Goal: Transaction & Acquisition: Purchase product/service

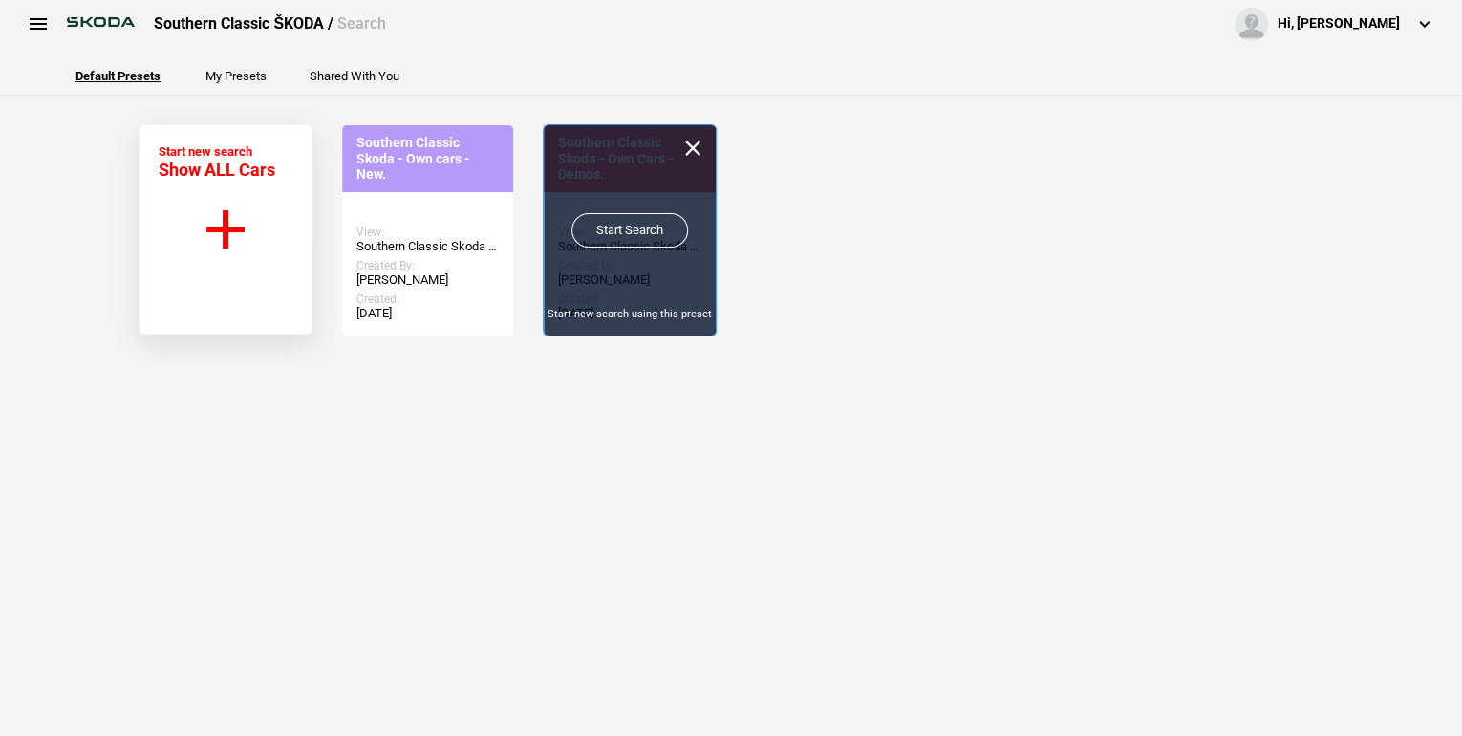
click at [637, 232] on link "Start Search" at bounding box center [630, 230] width 117 height 34
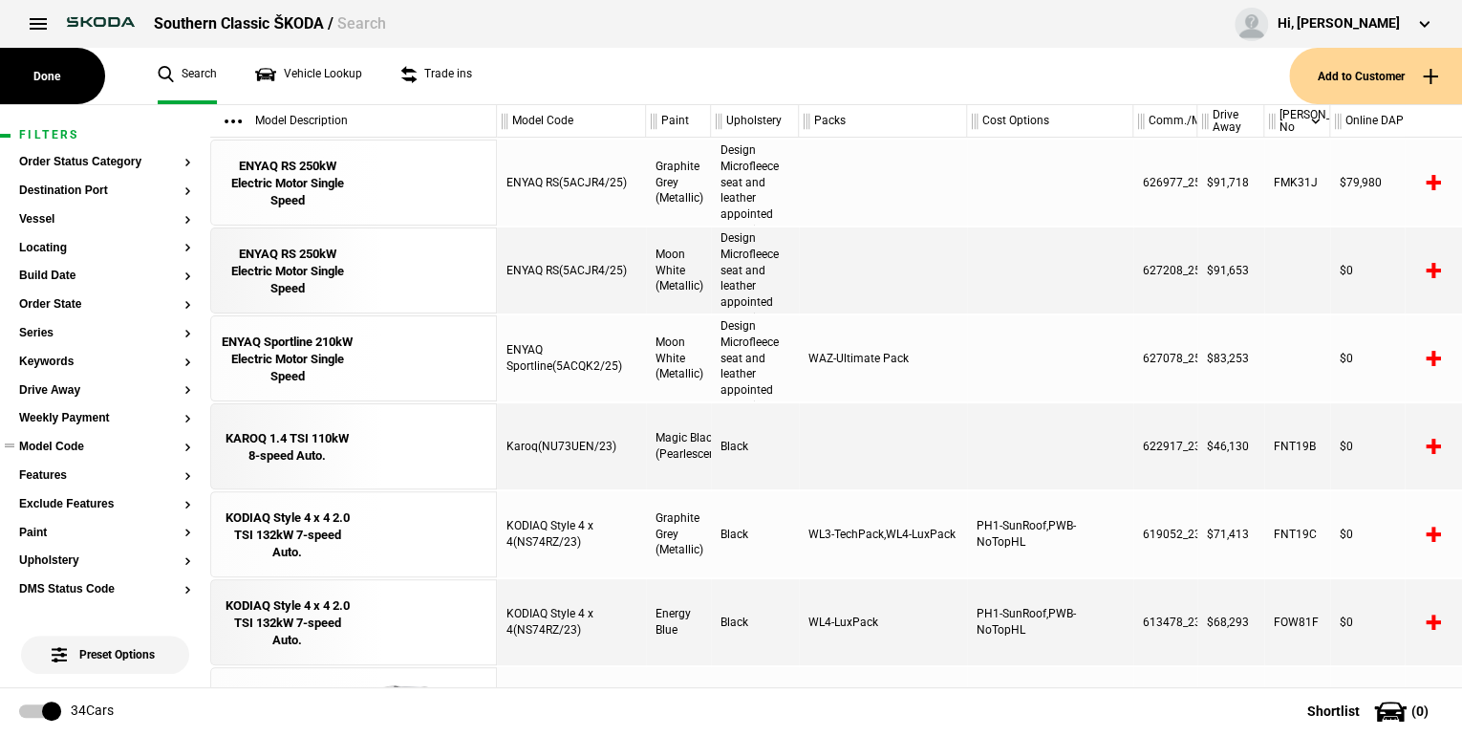
click at [177, 443] on button "Model Code" at bounding box center [105, 447] width 172 height 13
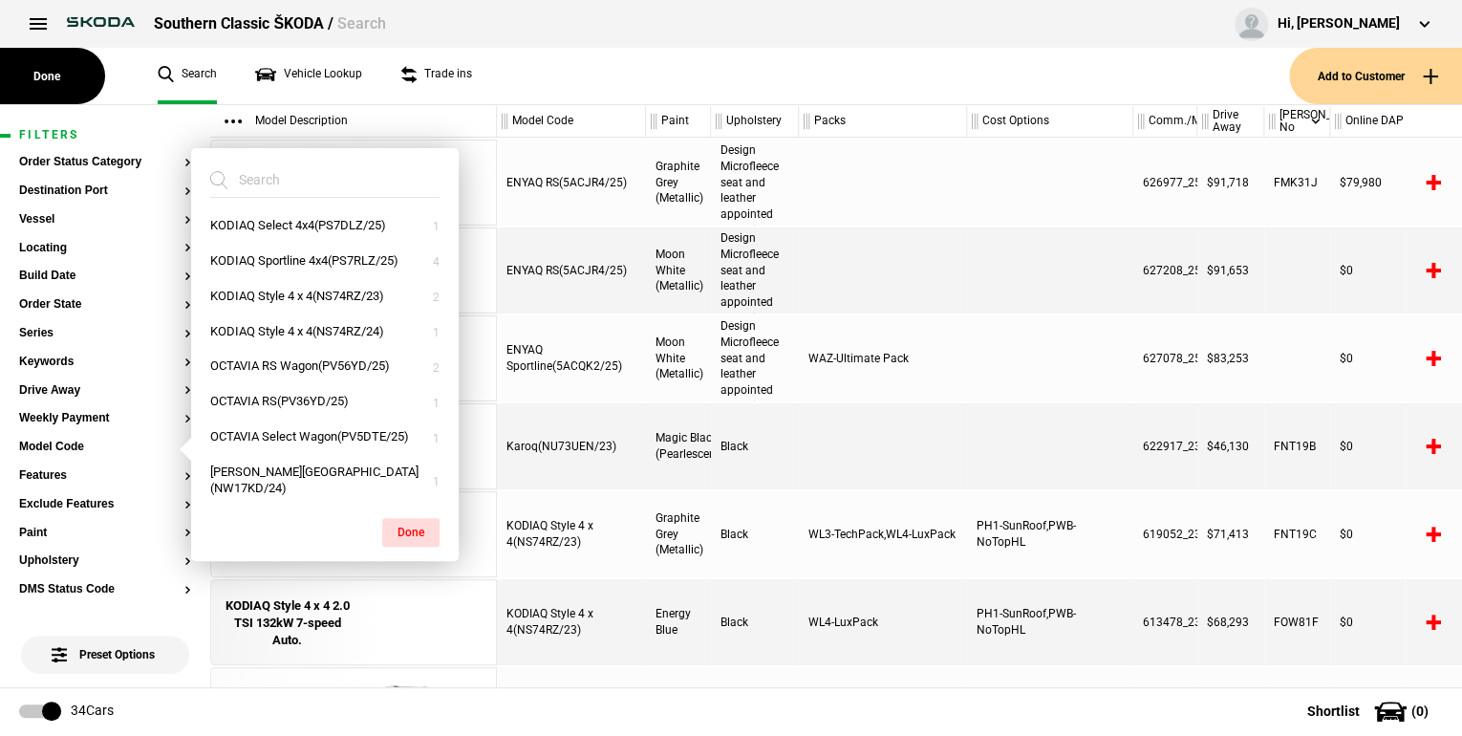
scroll to position [486, 0]
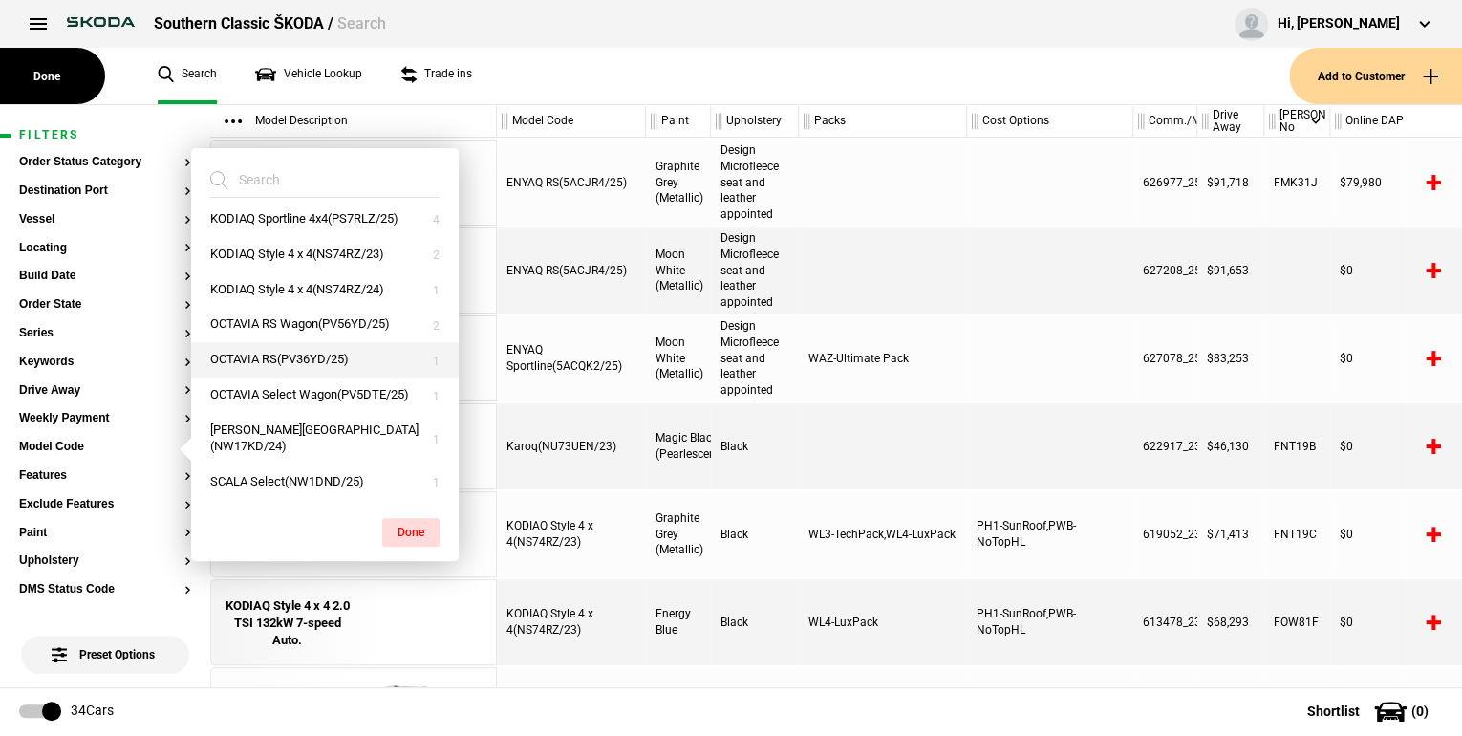
click at [313, 355] on button "OCTAVIA RS(PV36YD/25)" at bounding box center [325, 359] width 268 height 35
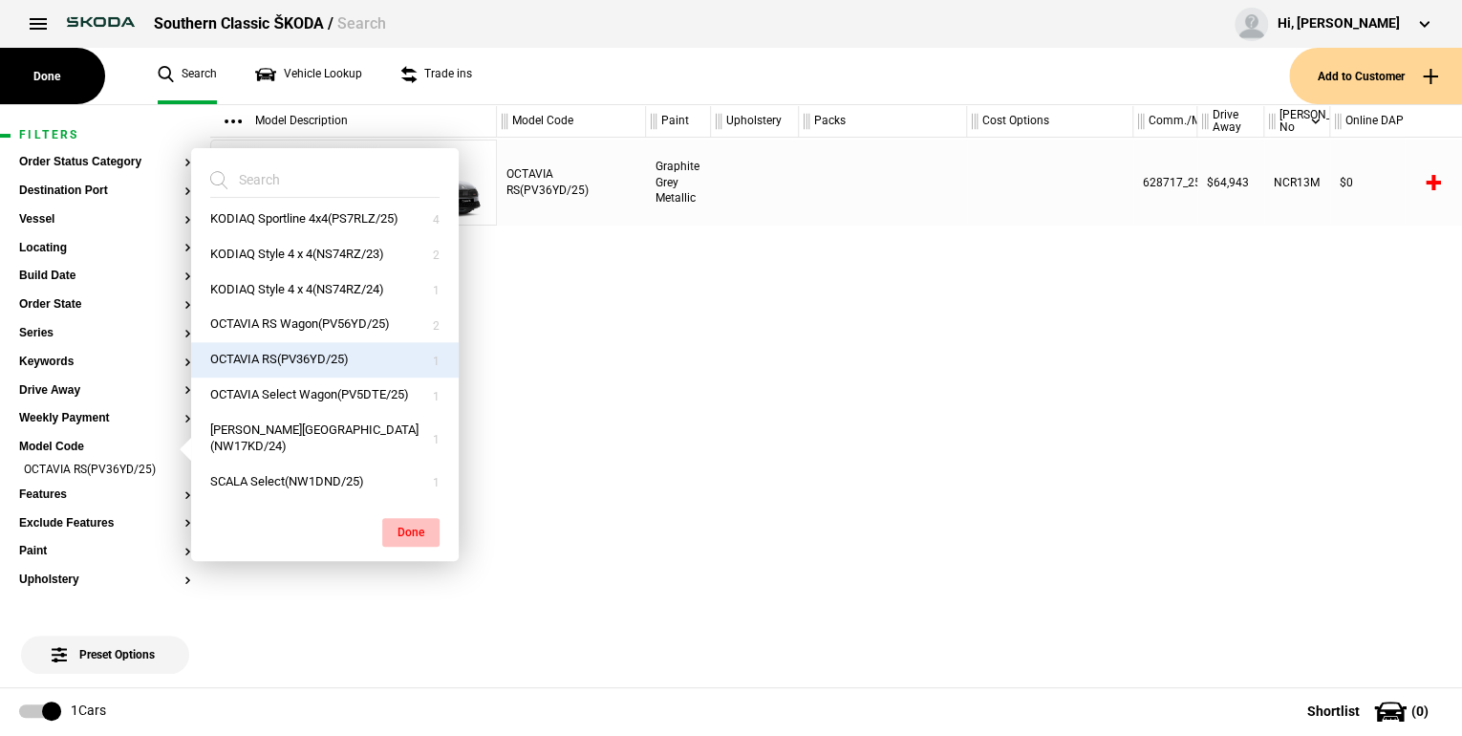
click at [411, 533] on button "Done" at bounding box center [410, 532] width 57 height 29
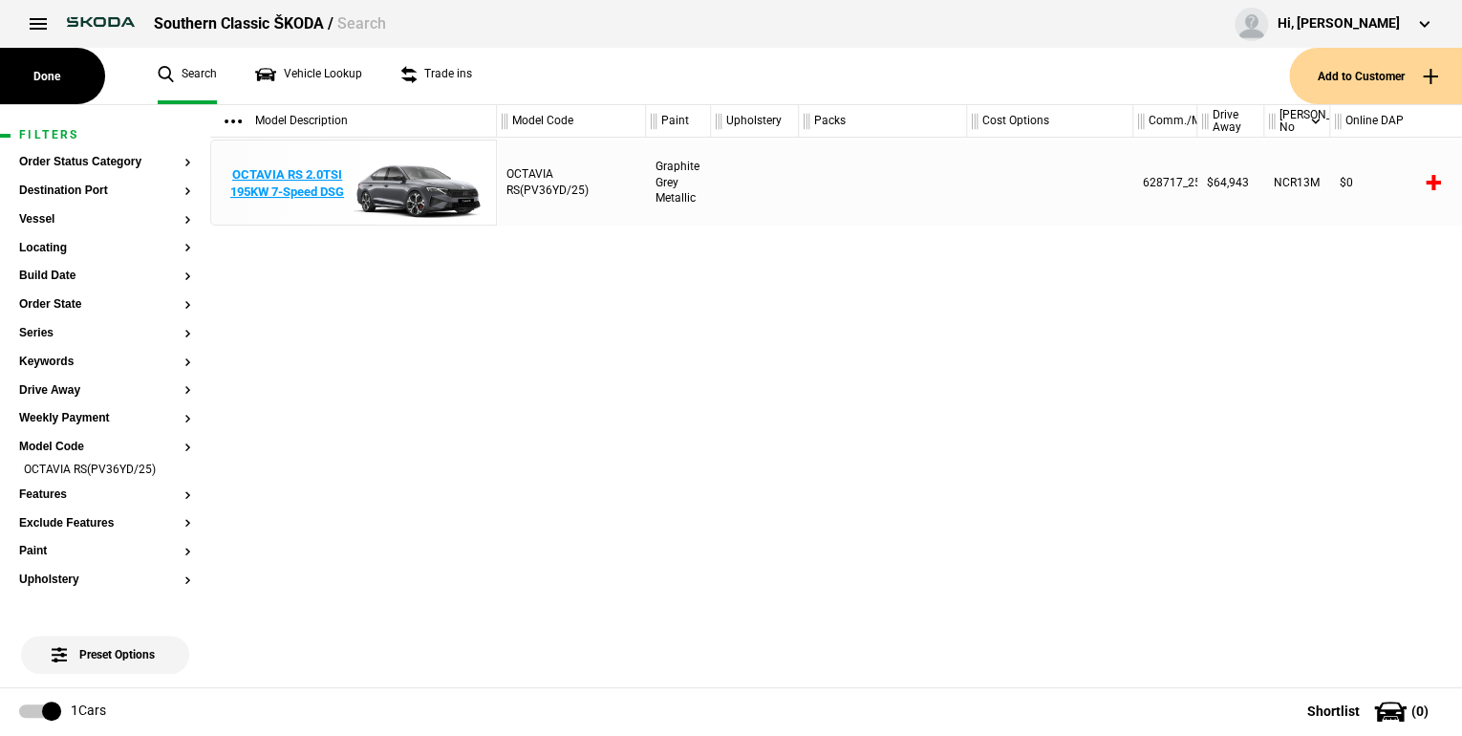
click at [302, 188] on div "OCTAVIA RS 2.0TSI 195KW 7-Speed DSG" at bounding box center [287, 183] width 133 height 34
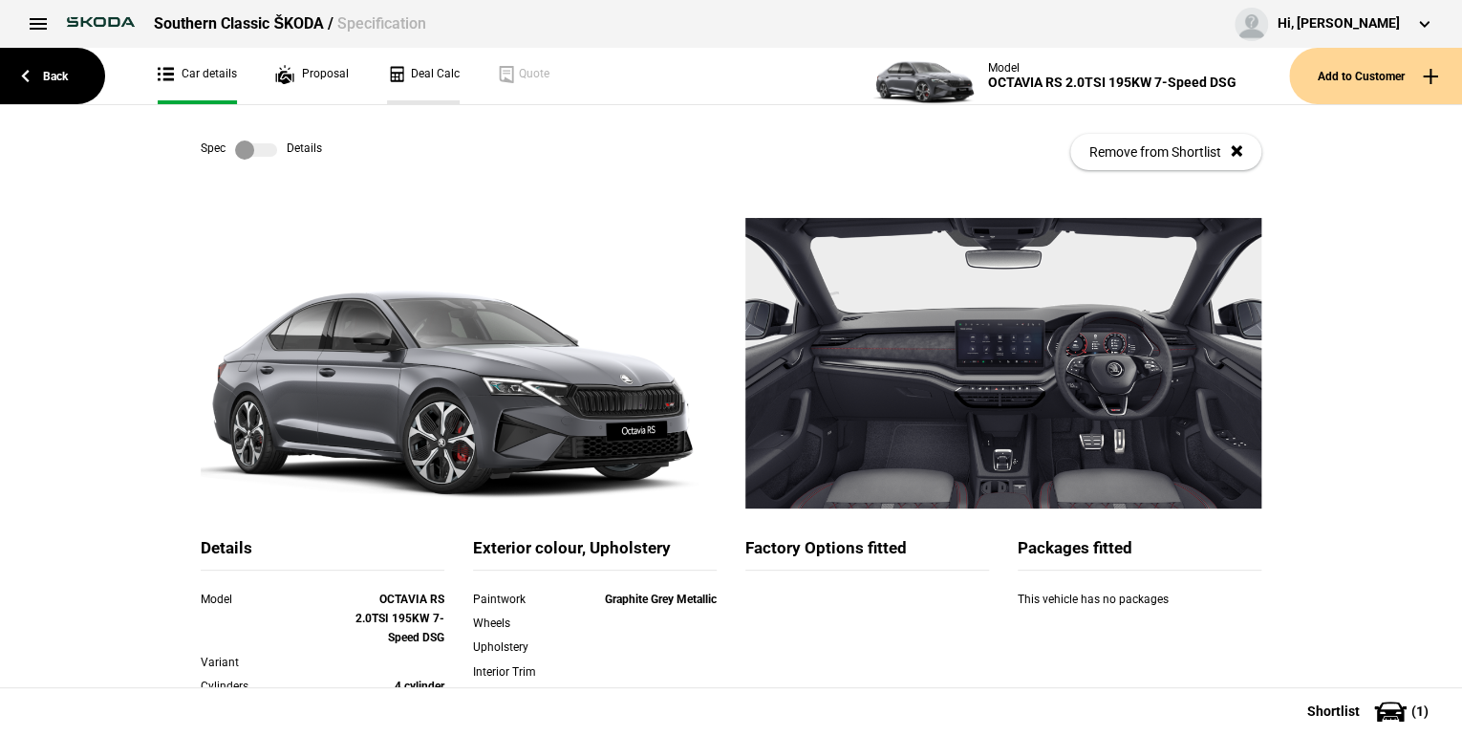
click at [417, 75] on link "Deal Calc" at bounding box center [423, 76] width 73 height 56
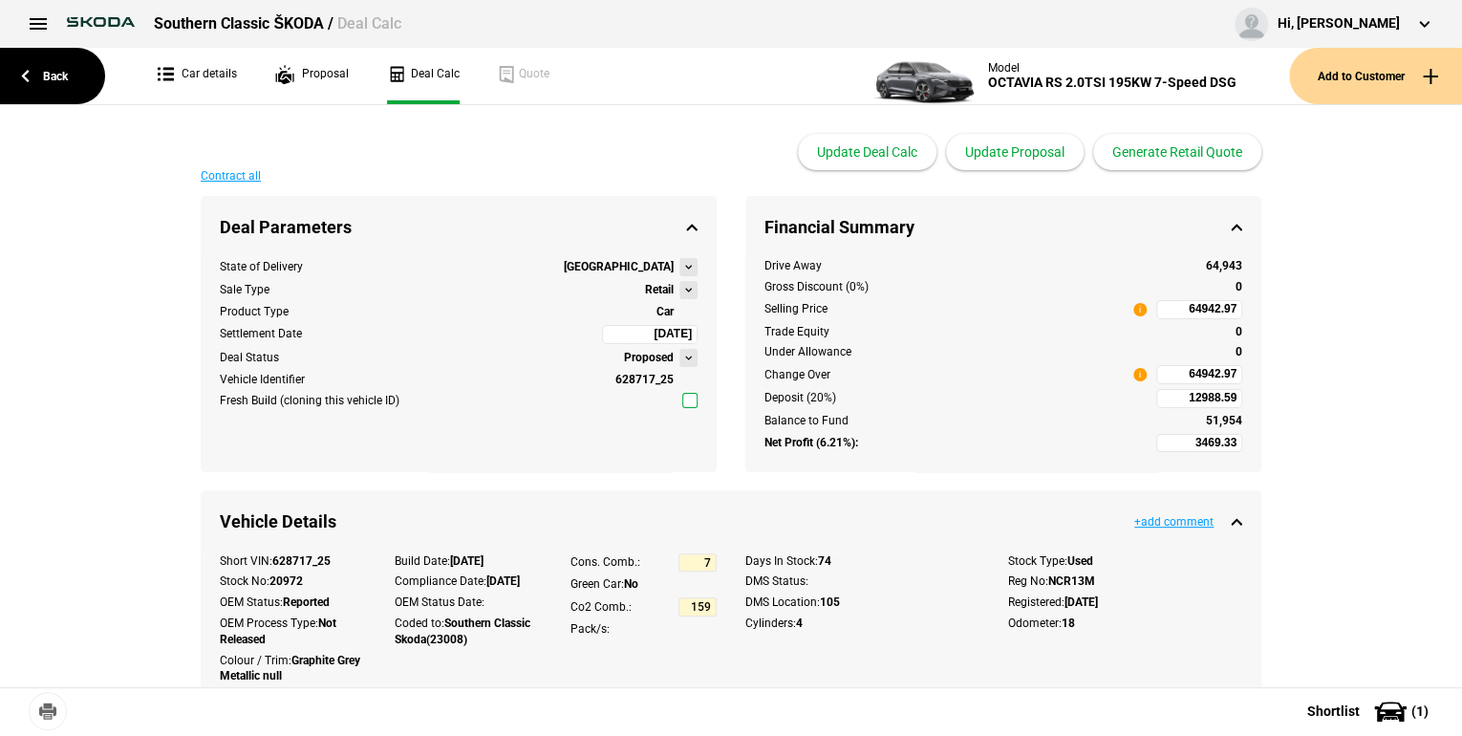
click at [1170, 308] on input "64942.97" at bounding box center [1199, 309] width 86 height 19
type input "62990"
type input "1780.26"
type input "62990"
type input "0"
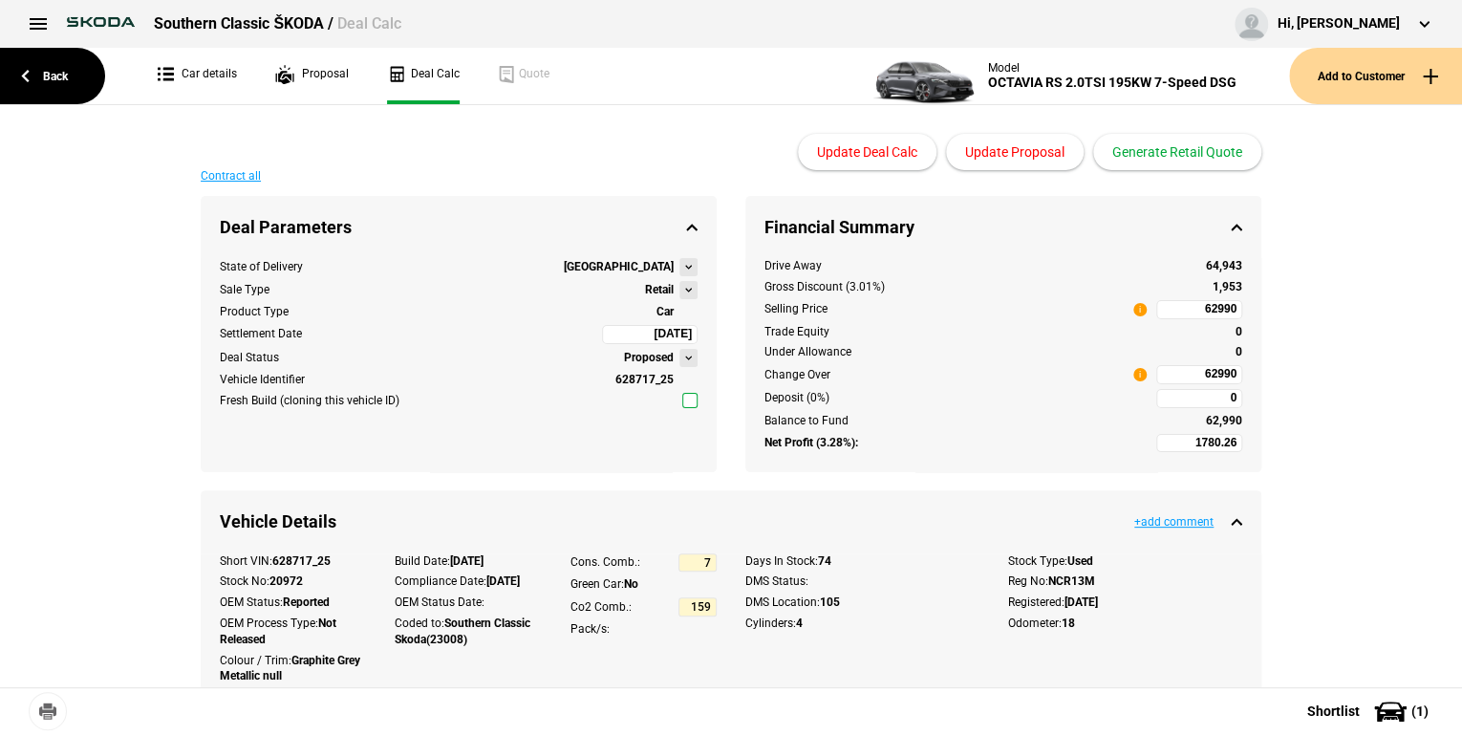
click at [949, 344] on div "Under Allowance" at bounding box center [956, 352] width 382 height 16
click at [1177, 162] on button "Generate Retail Quote" at bounding box center [1177, 152] width 168 height 36
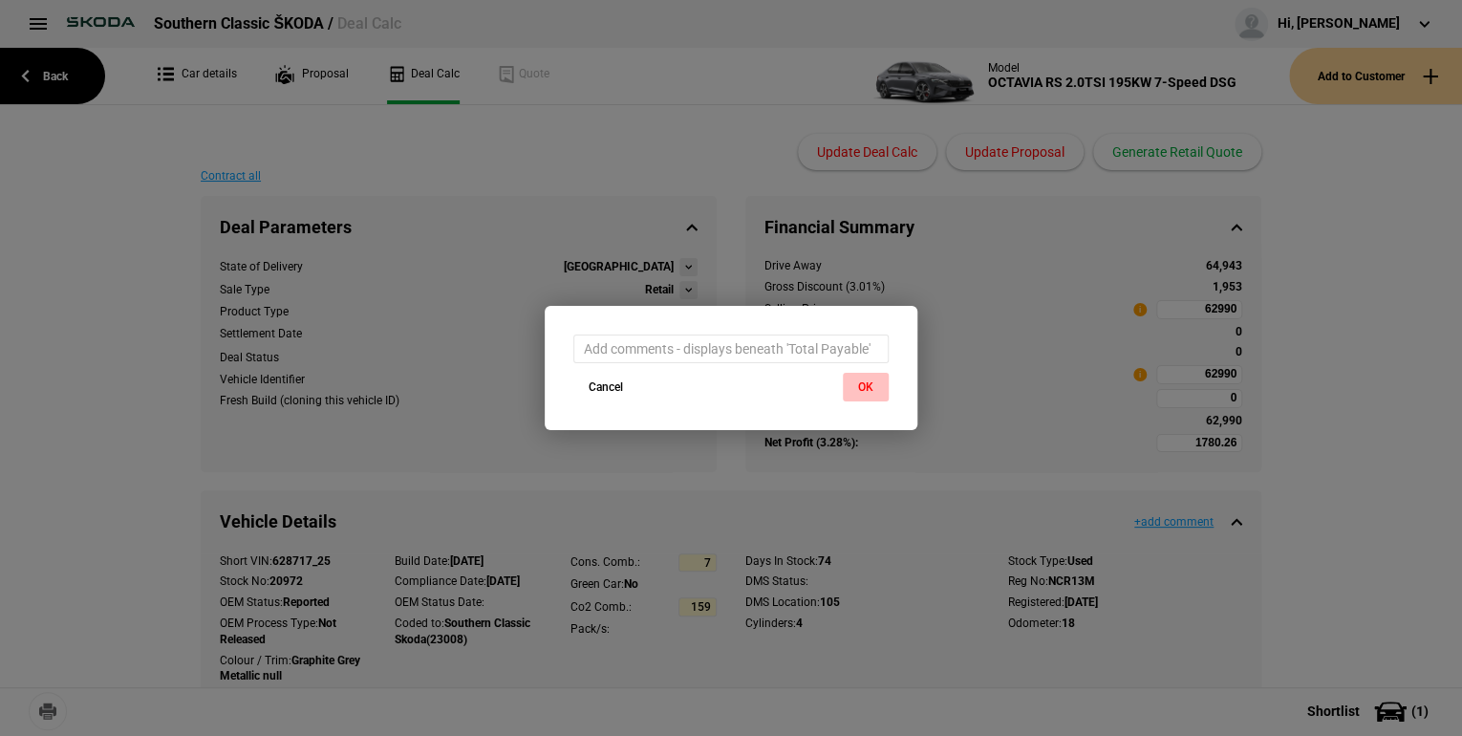
click at [867, 384] on button "OK" at bounding box center [866, 387] width 46 height 29
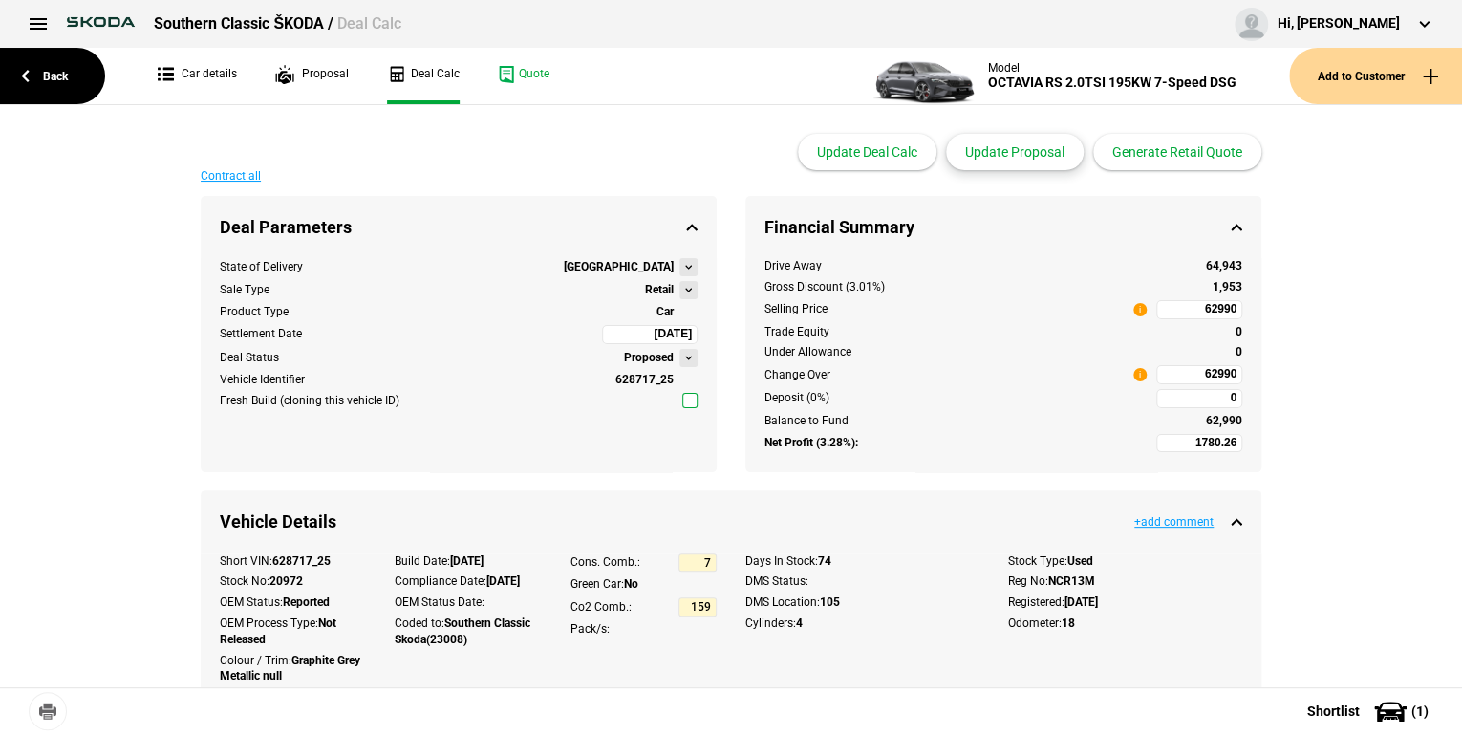
click at [972, 153] on button "Update Proposal" at bounding box center [1015, 152] width 138 height 36
click at [986, 154] on button "Update Proposal" at bounding box center [1015, 152] width 138 height 36
click at [1143, 148] on button "Generate Retail Quote" at bounding box center [1177, 152] width 168 height 36
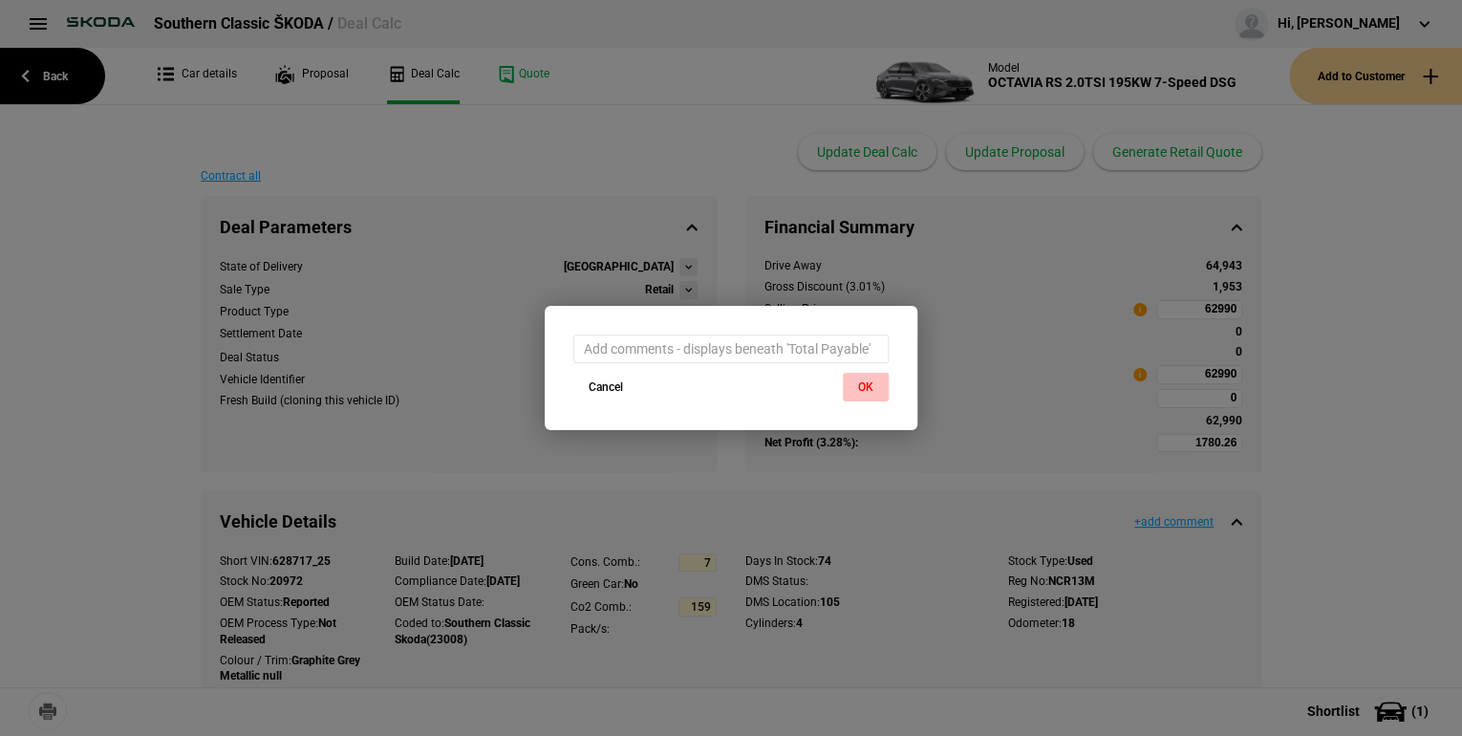
click at [860, 386] on button "OK" at bounding box center [866, 387] width 46 height 29
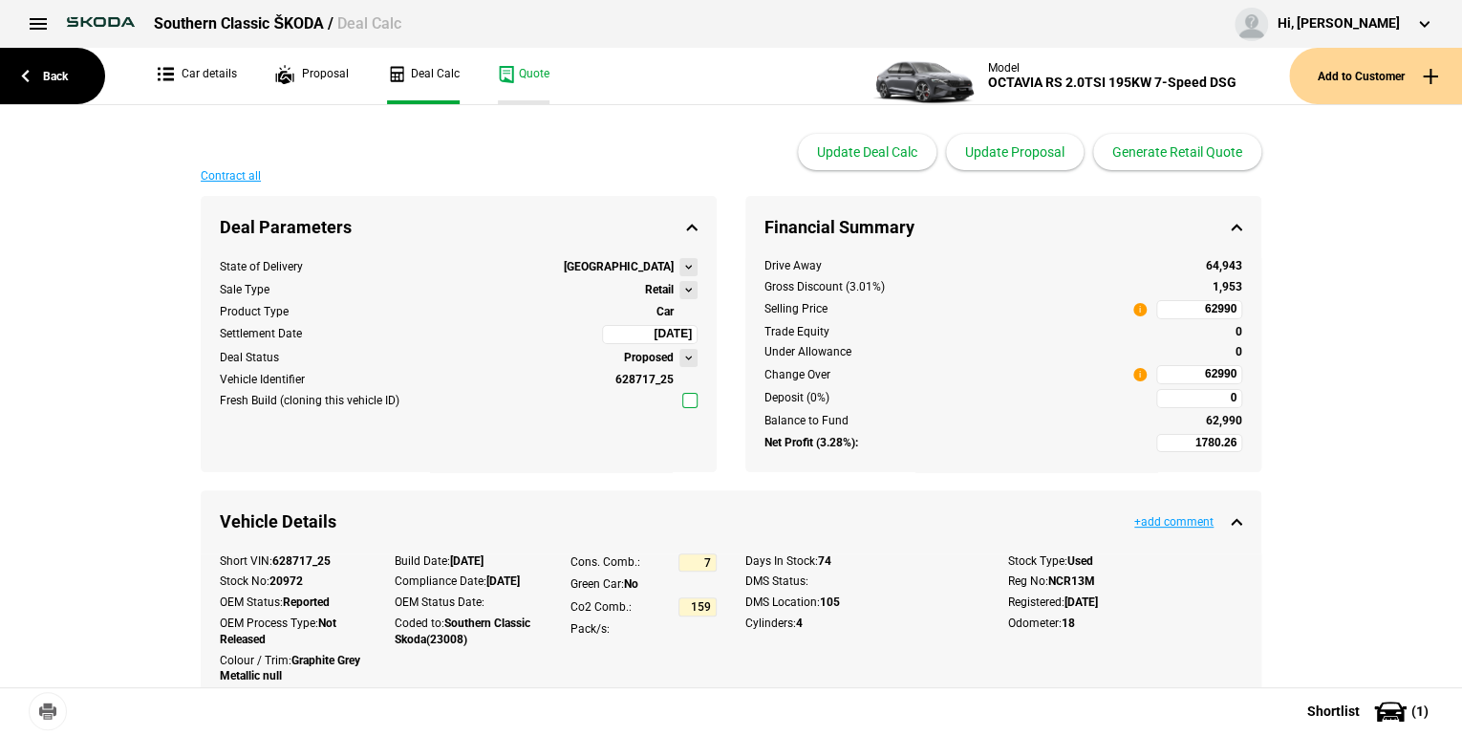
click at [508, 75] on link "Quote" at bounding box center [524, 76] width 52 height 56
click at [310, 71] on link "Proposal" at bounding box center [312, 76] width 74 height 56
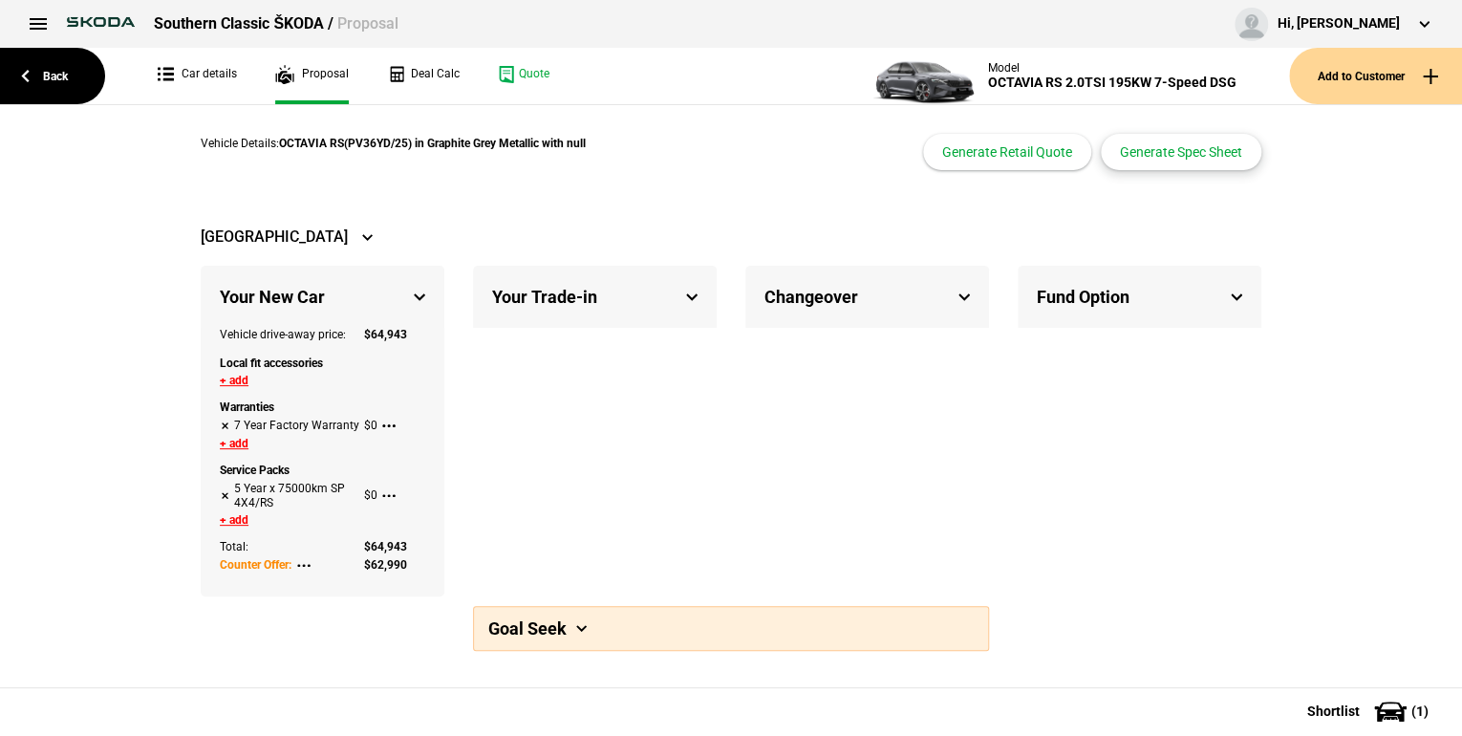
click at [1141, 150] on button "Generate Spec Sheet" at bounding box center [1181, 152] width 161 height 36
click at [1147, 153] on button "Generate Spec Sheet" at bounding box center [1181, 152] width 161 height 36
click at [993, 144] on button "Generate Retail Quote" at bounding box center [1007, 152] width 168 height 36
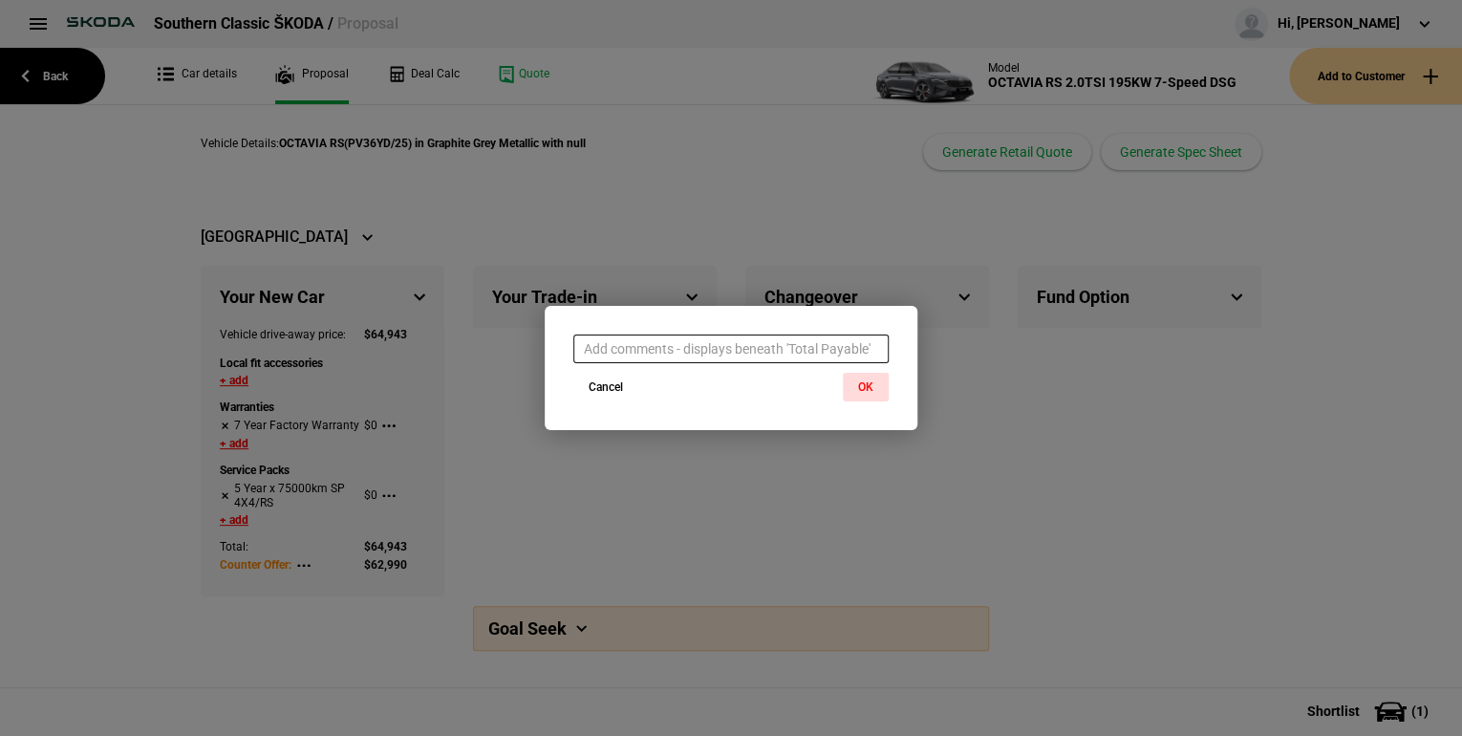
click at [853, 344] on input "text" at bounding box center [730, 349] width 315 height 29
click at [872, 381] on button "OK" at bounding box center [866, 387] width 46 height 29
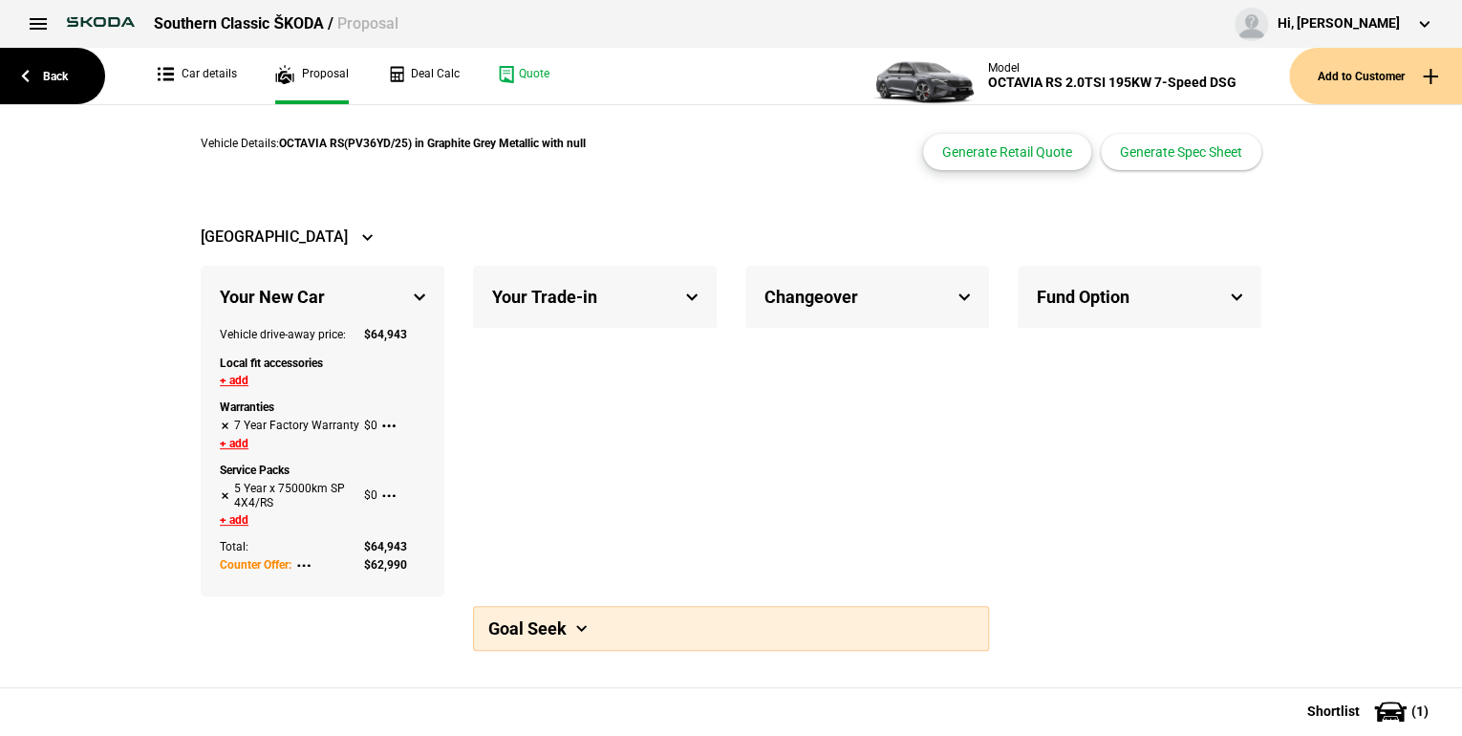
click at [1009, 144] on button "Generate Retail Quote" at bounding box center [1007, 152] width 168 height 36
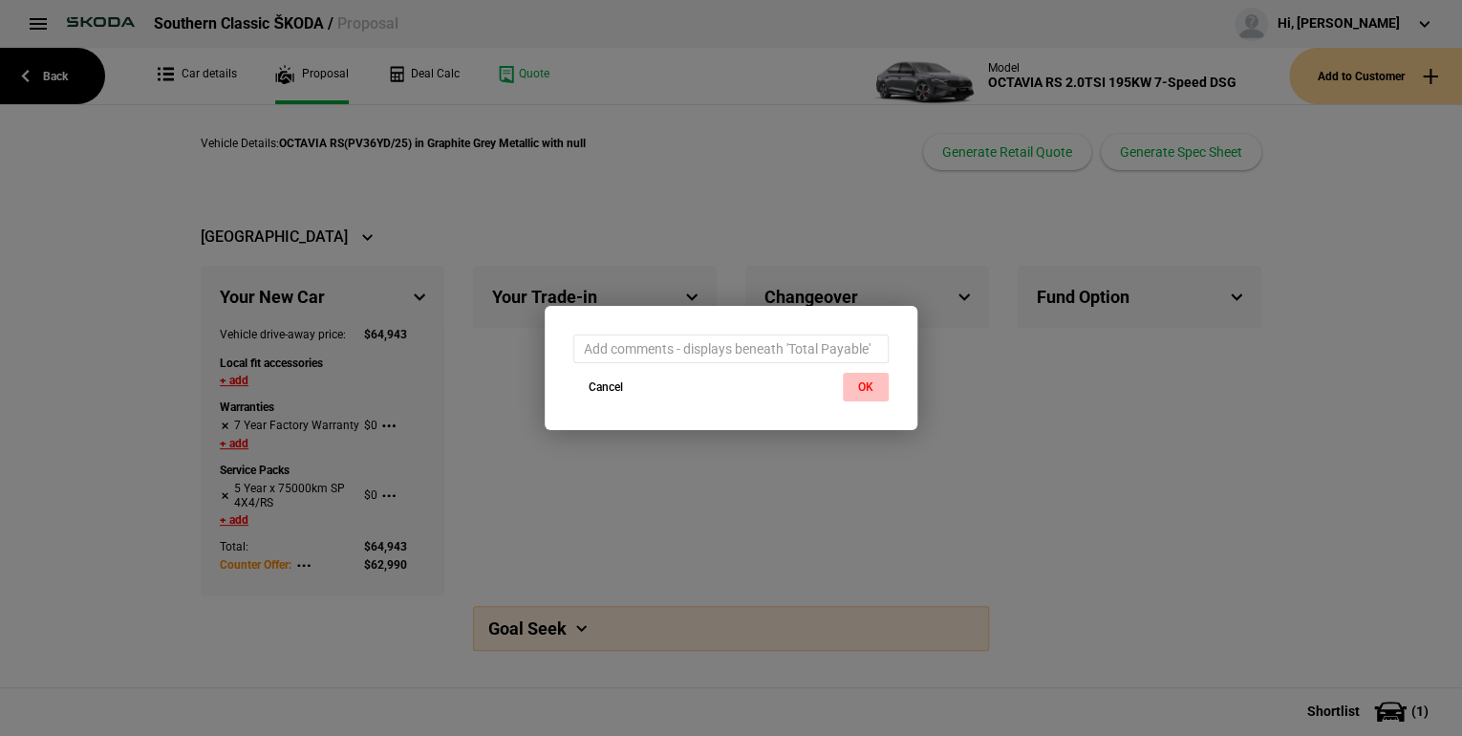
click at [875, 391] on button "OK" at bounding box center [866, 387] width 46 height 29
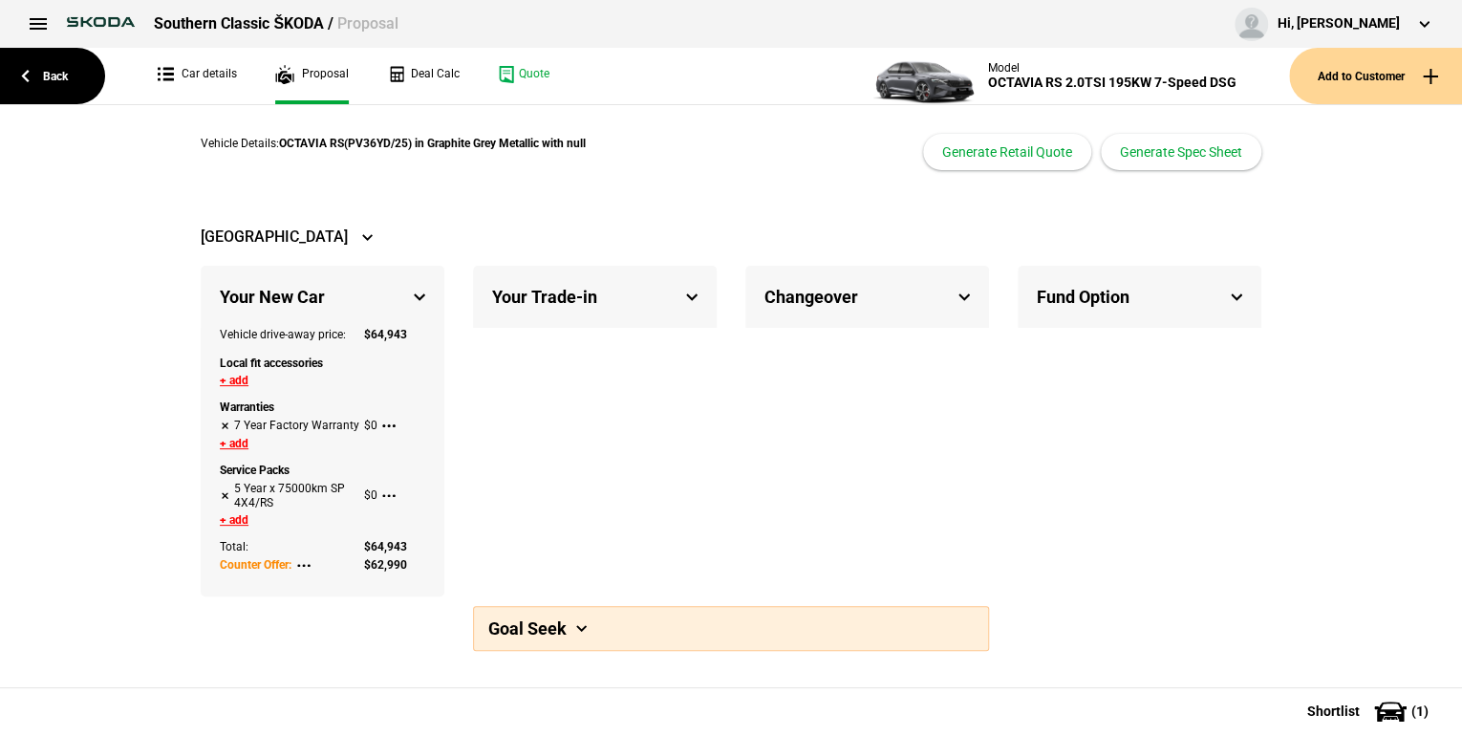
click at [582, 626] on span at bounding box center [581, 628] width 11 height 7
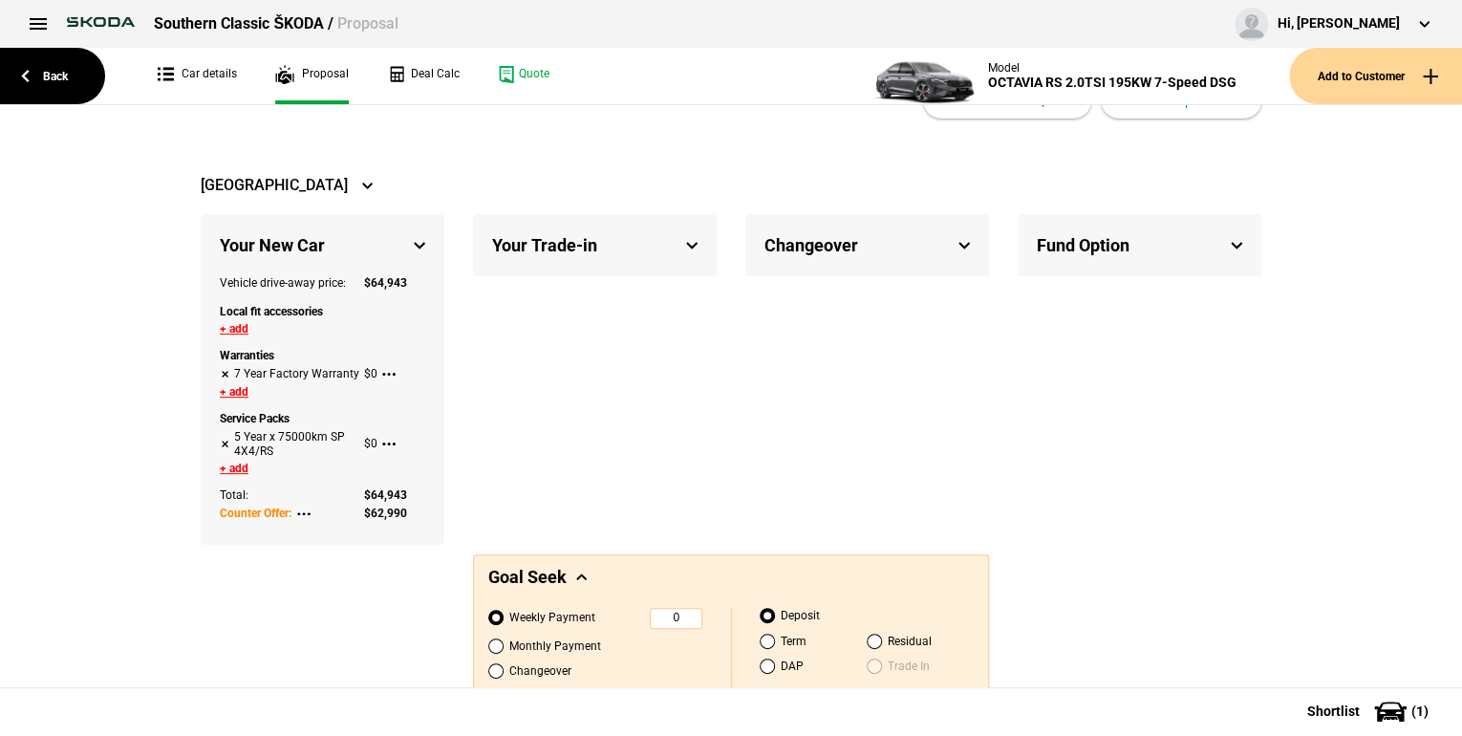
scroll to position [92, 0]
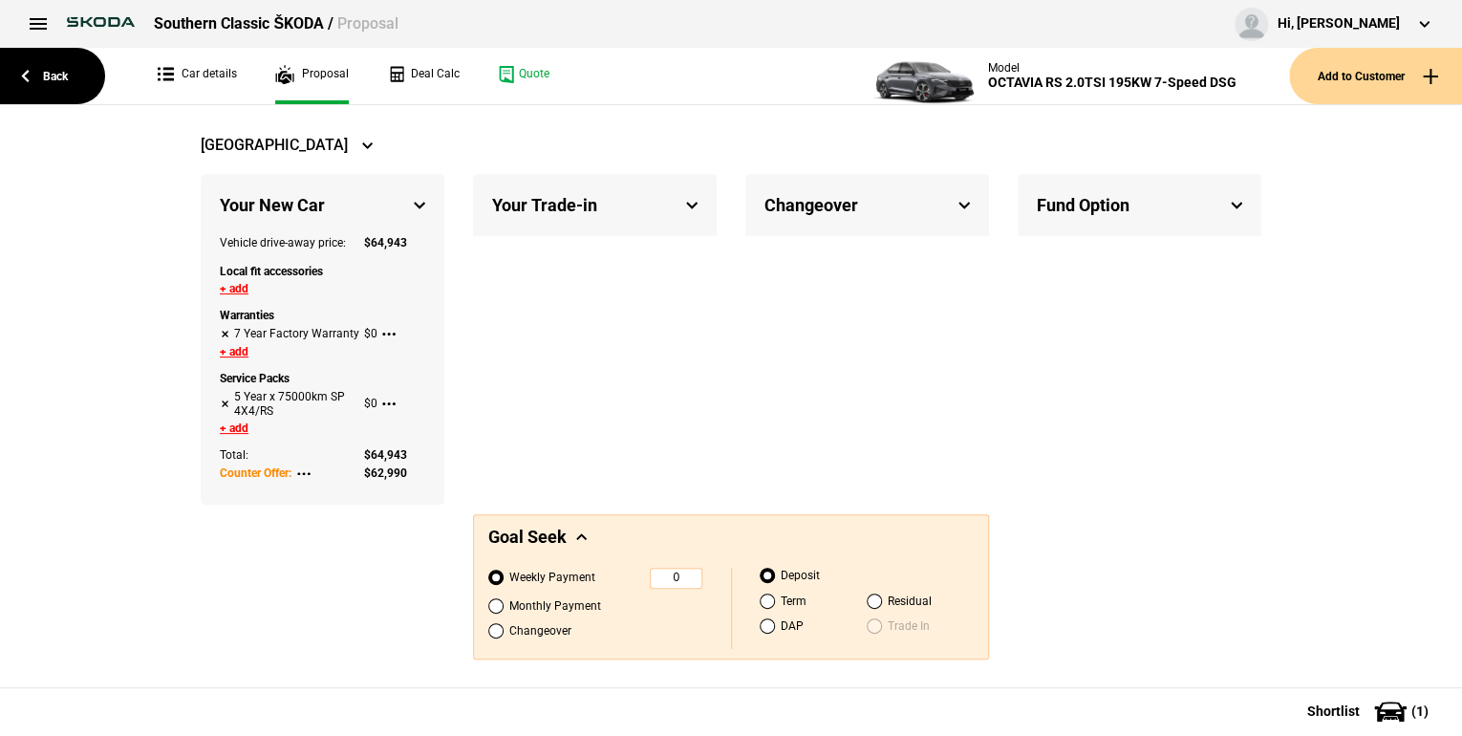
click at [957, 205] on div "Changeover" at bounding box center [867, 205] width 244 height 62
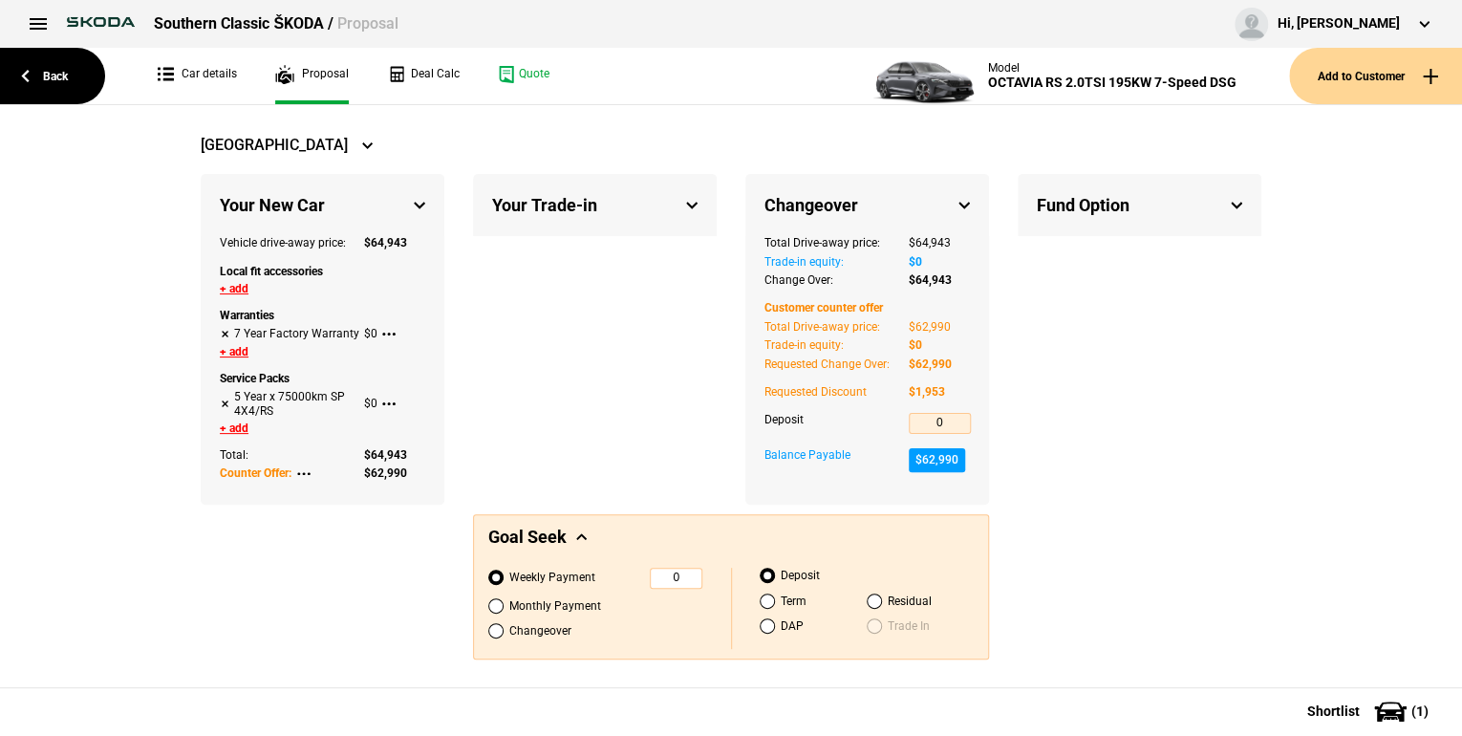
drag, startPoint x: 952, startPoint y: 363, endPoint x: 1078, endPoint y: 255, distance: 166.1
click at [952, 362] on div "$ 62,990" at bounding box center [940, 363] width 62 height 13
click at [1225, 186] on div "Fund Option" at bounding box center [1140, 205] width 244 height 62
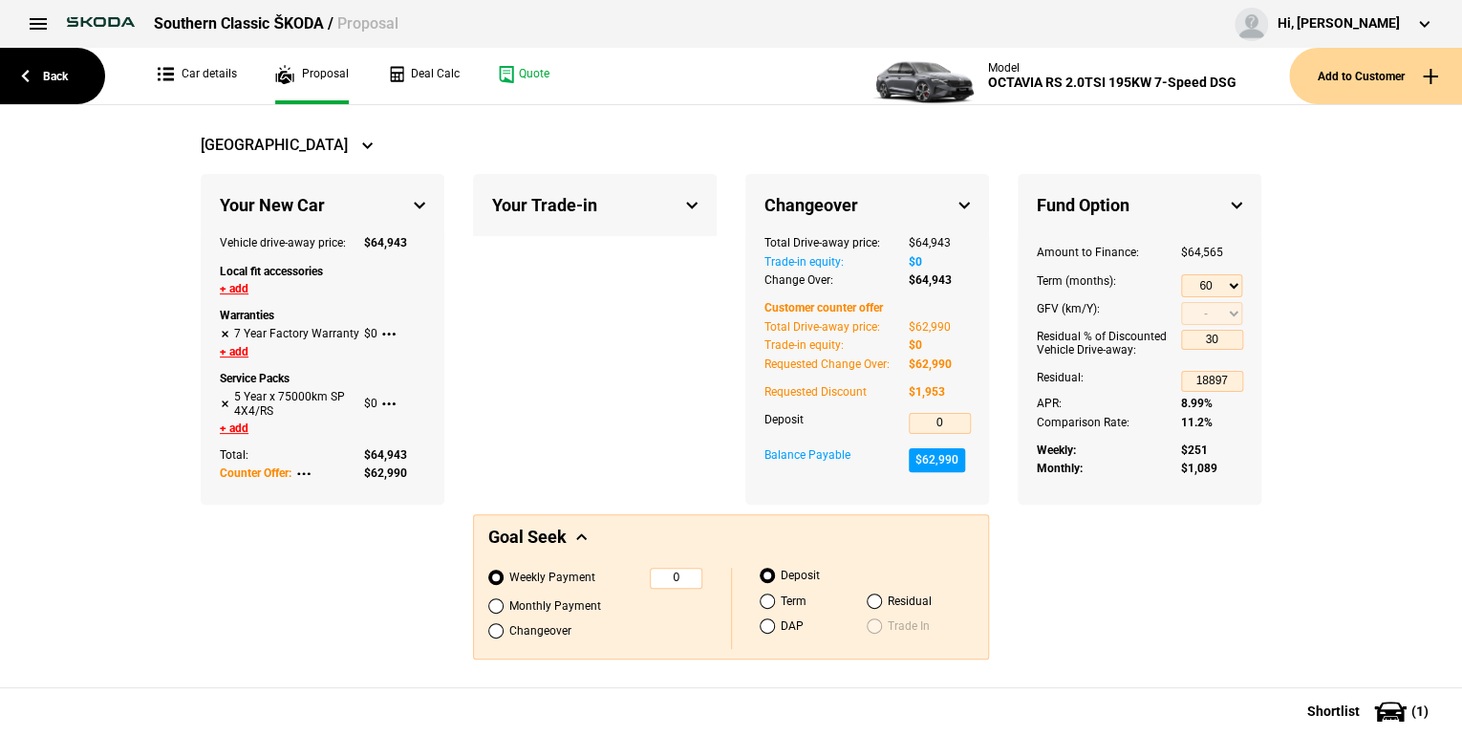
click at [1116, 138] on div "[GEOGRAPHIC_DATA]" at bounding box center [731, 145] width 1061 height 38
click at [518, 77] on link "Quote" at bounding box center [524, 76] width 52 height 56
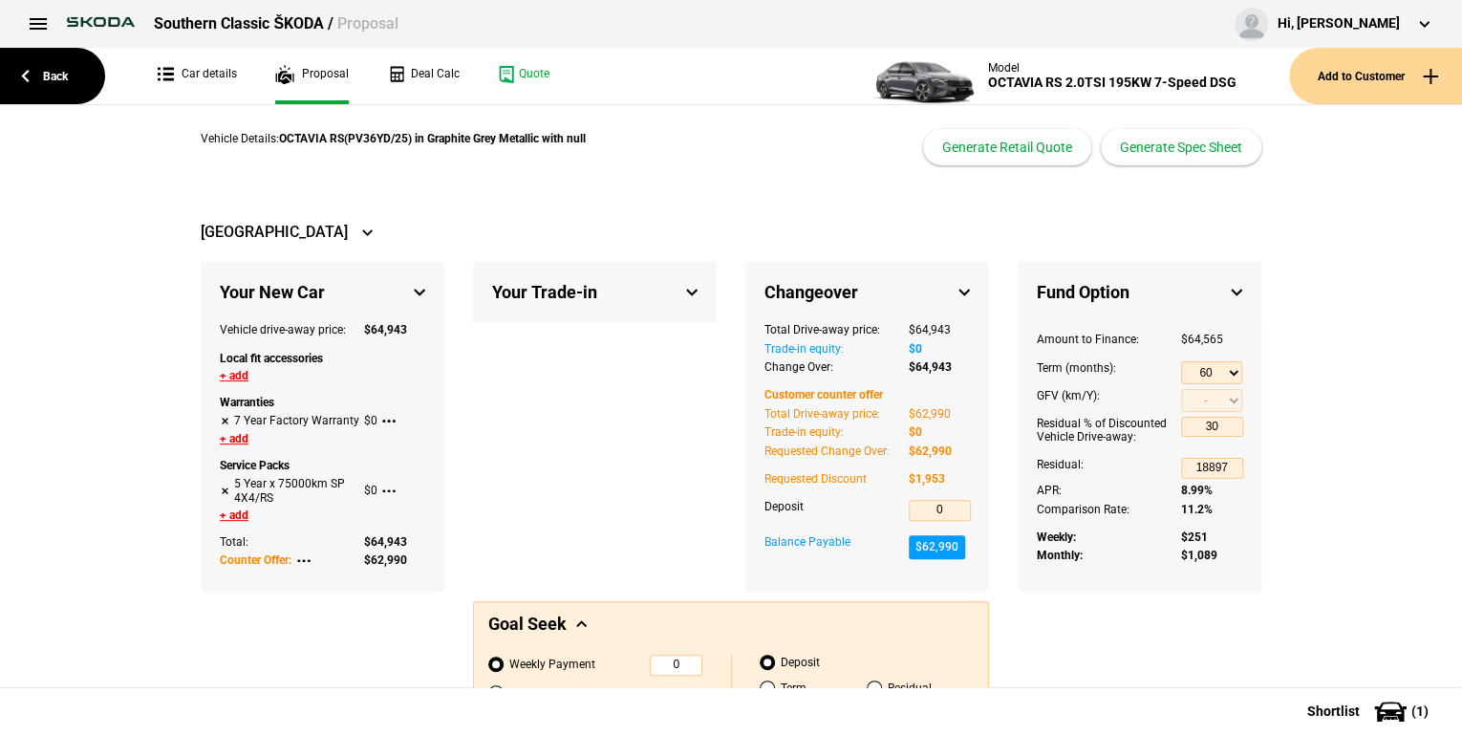
scroll to position [0, 0]
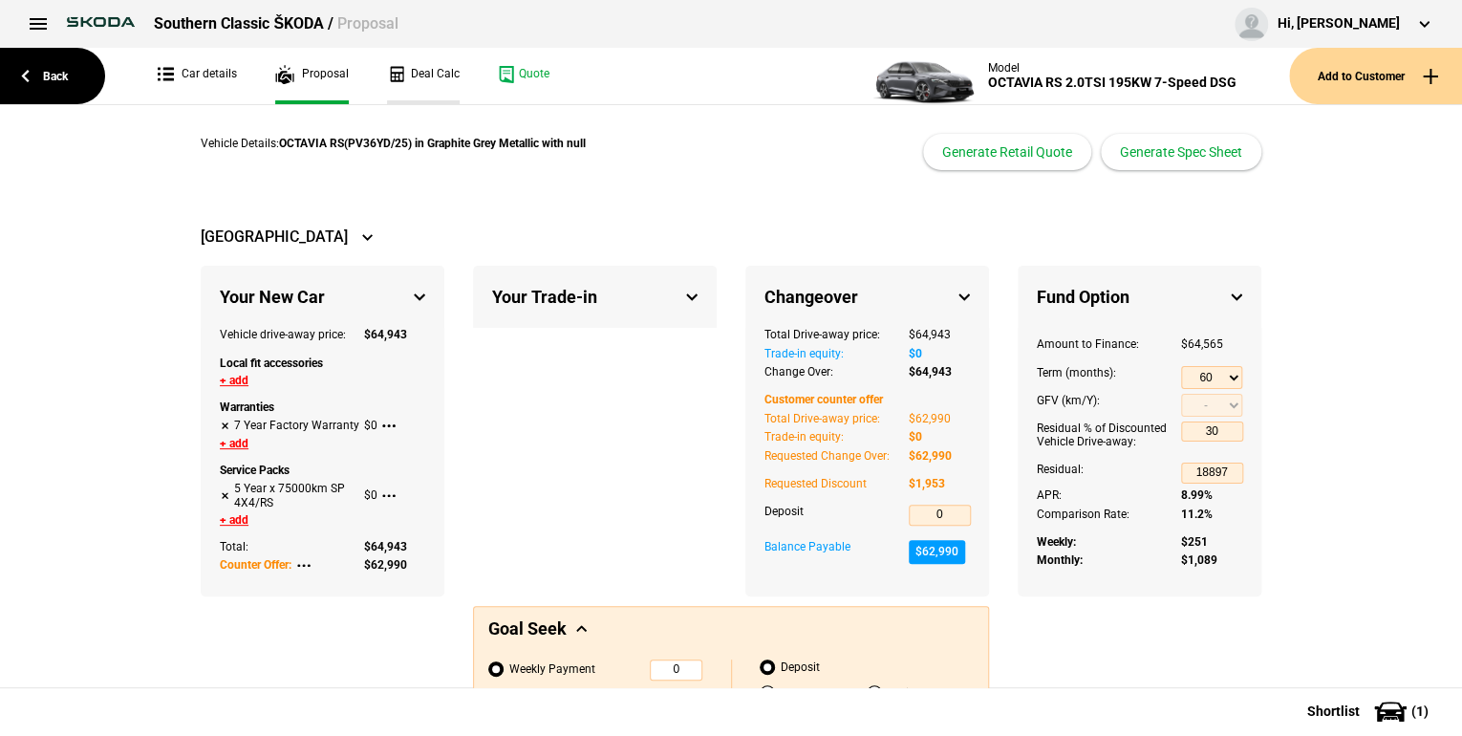
click at [443, 74] on link "Deal Calc" at bounding box center [423, 76] width 73 height 56
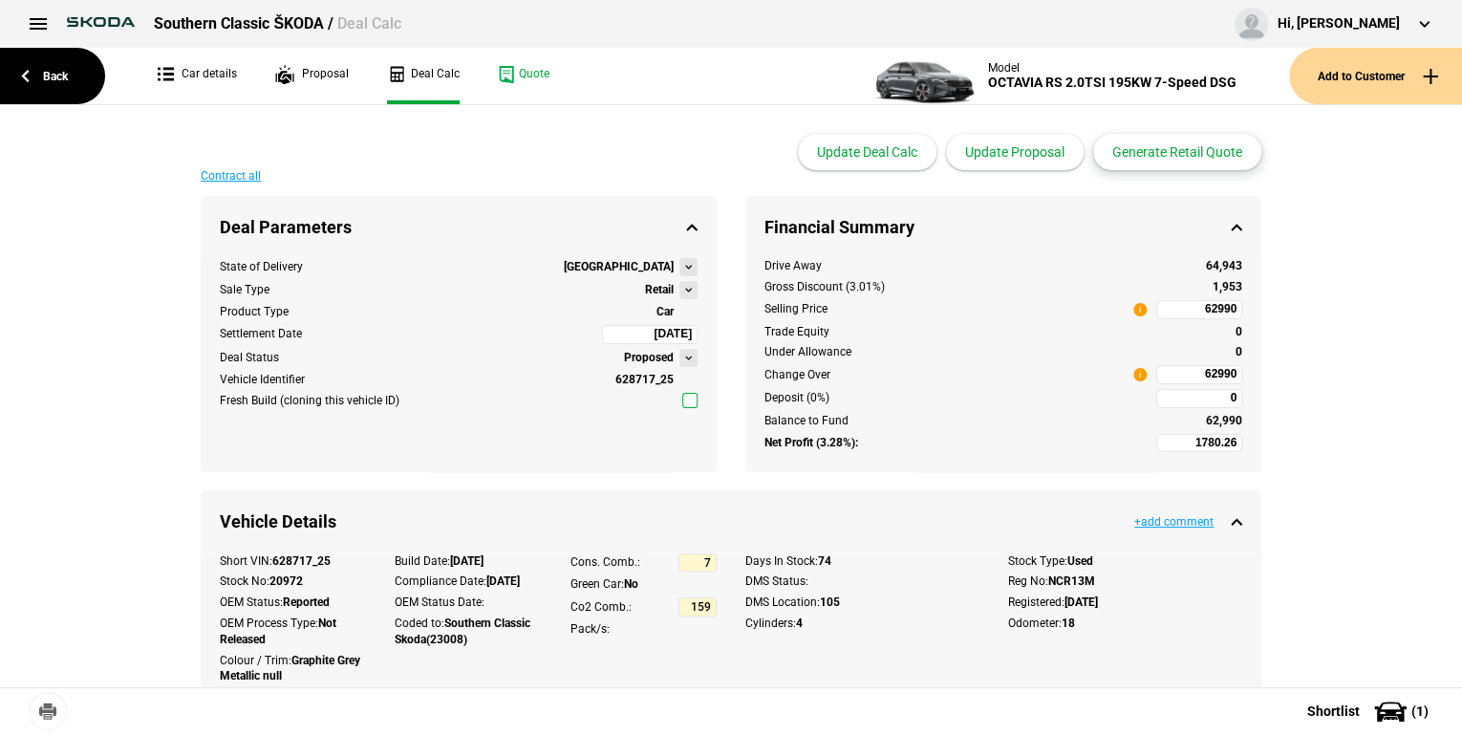
click at [1108, 153] on button "Generate Retail Quote" at bounding box center [1177, 152] width 168 height 36
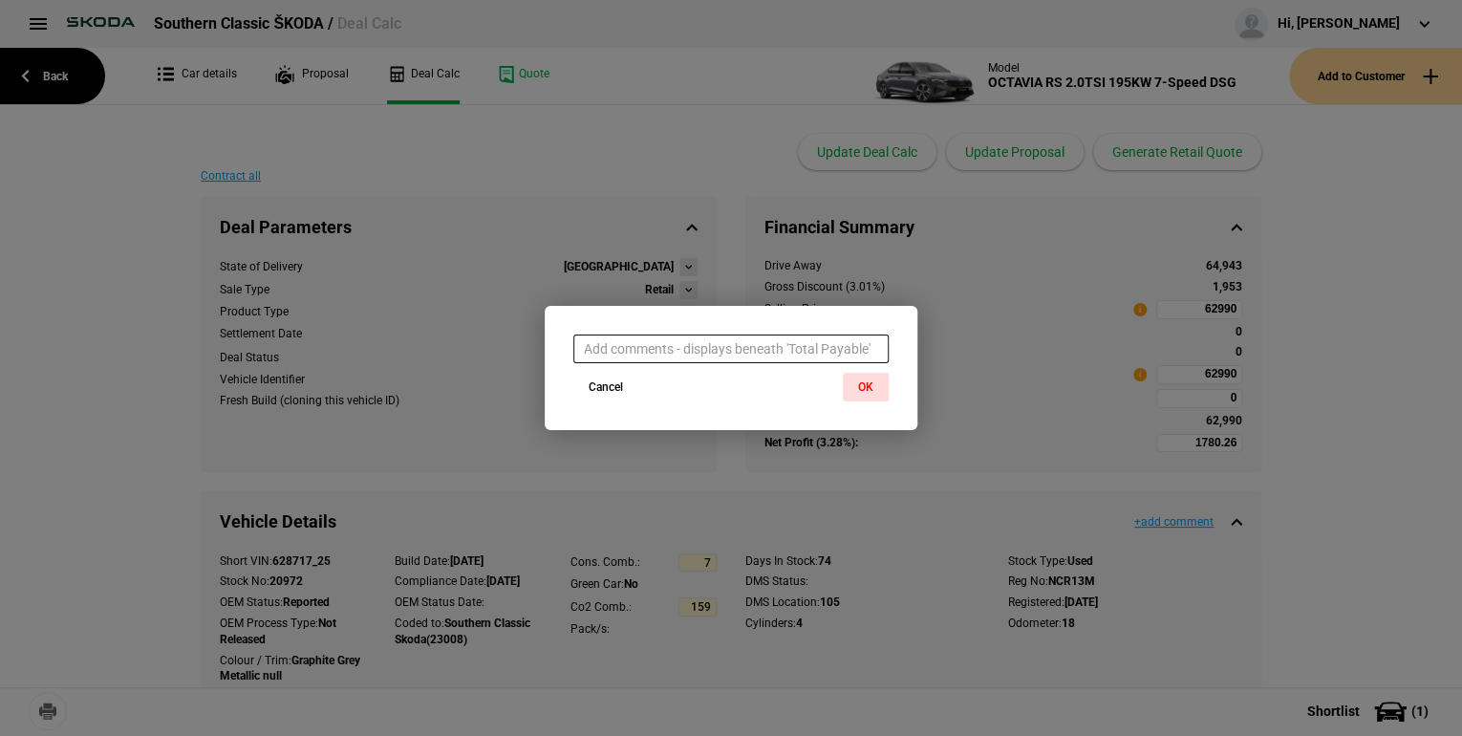
click at [833, 347] on input "text" at bounding box center [730, 349] width 315 height 29
type input "..."
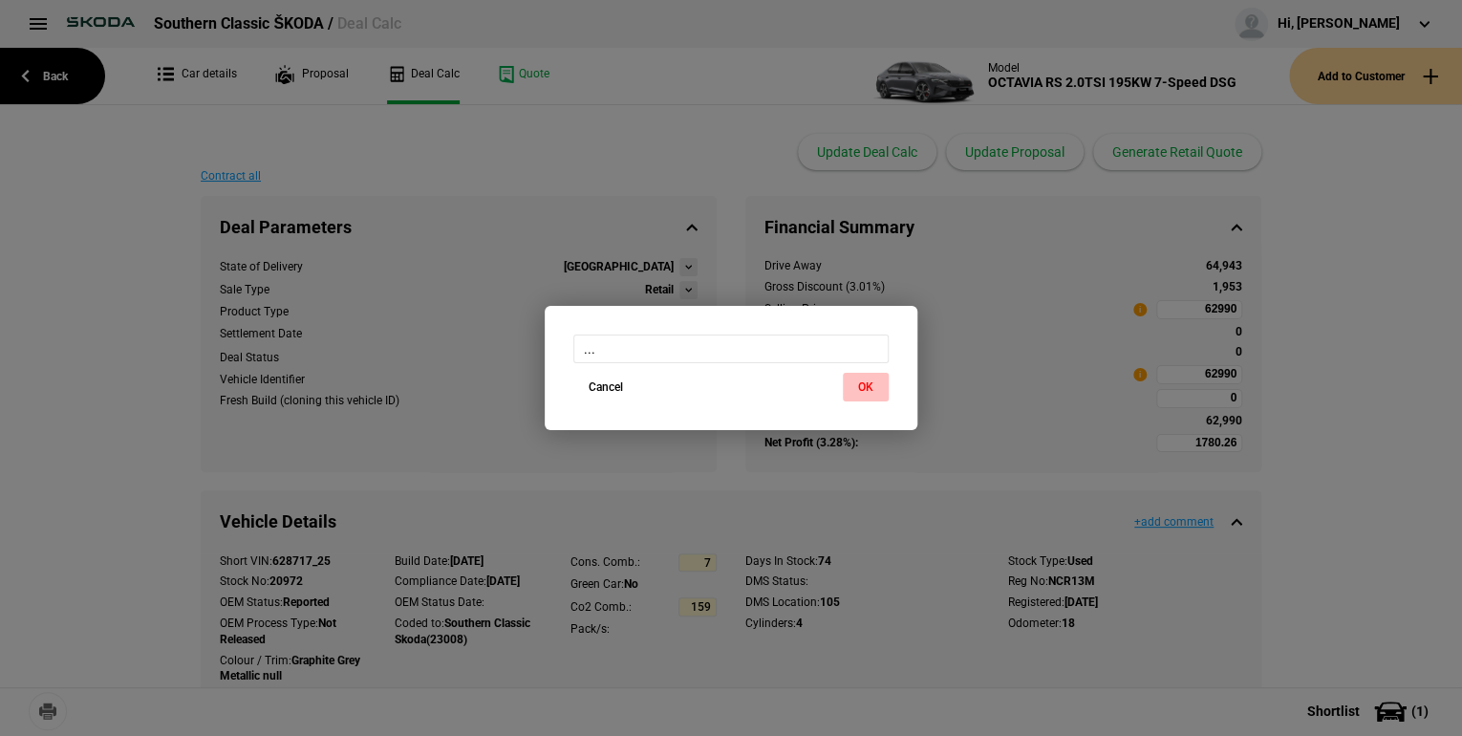
click at [872, 386] on button "OK" at bounding box center [866, 387] width 46 height 29
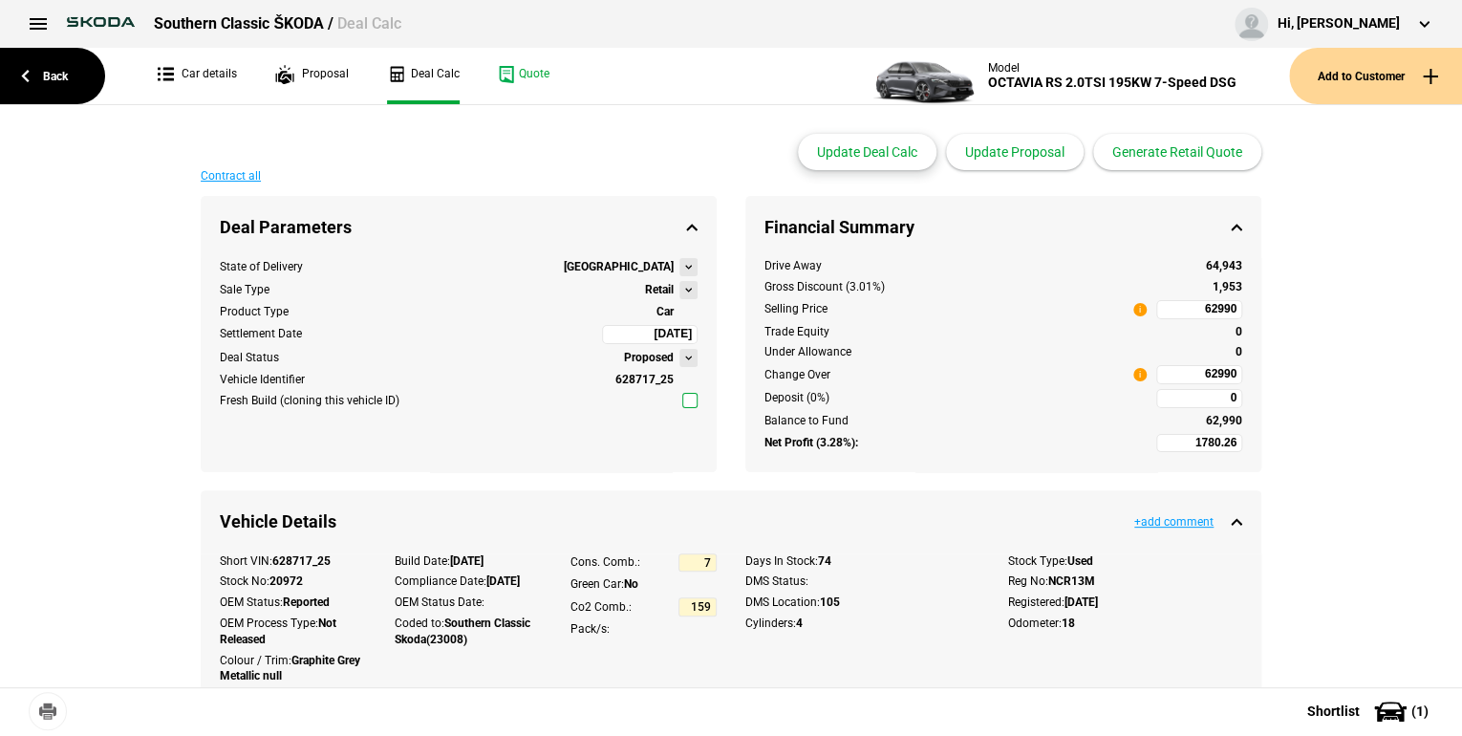
click at [872, 155] on button "Update Deal Calc" at bounding box center [867, 152] width 139 height 36
click at [974, 150] on button "Update Proposal" at bounding box center [1015, 152] width 138 height 36
click at [331, 80] on link "Proposal" at bounding box center [312, 76] width 74 height 56
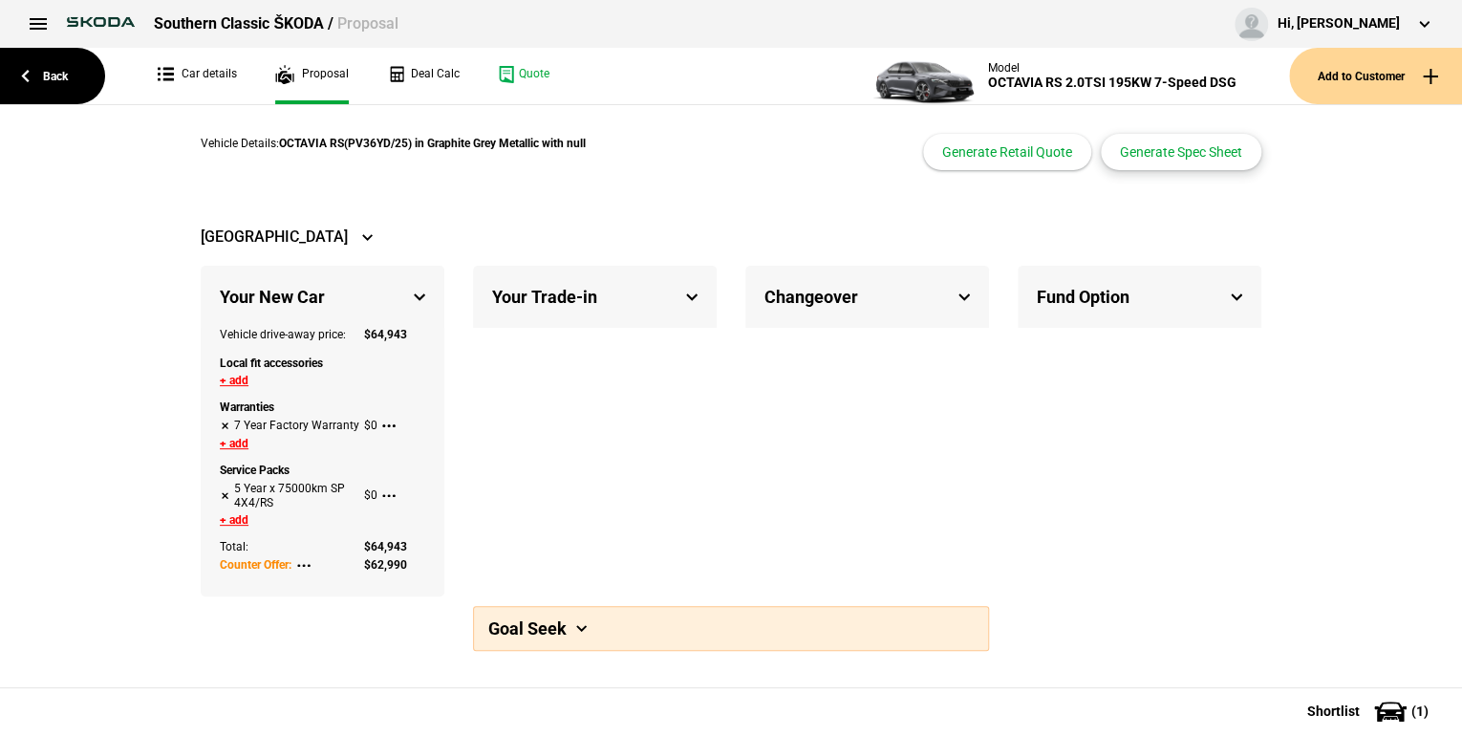
click at [1124, 145] on button "Generate Spec Sheet" at bounding box center [1181, 152] width 161 height 36
click at [1024, 154] on button "Generate Retail Quote" at bounding box center [1007, 152] width 168 height 36
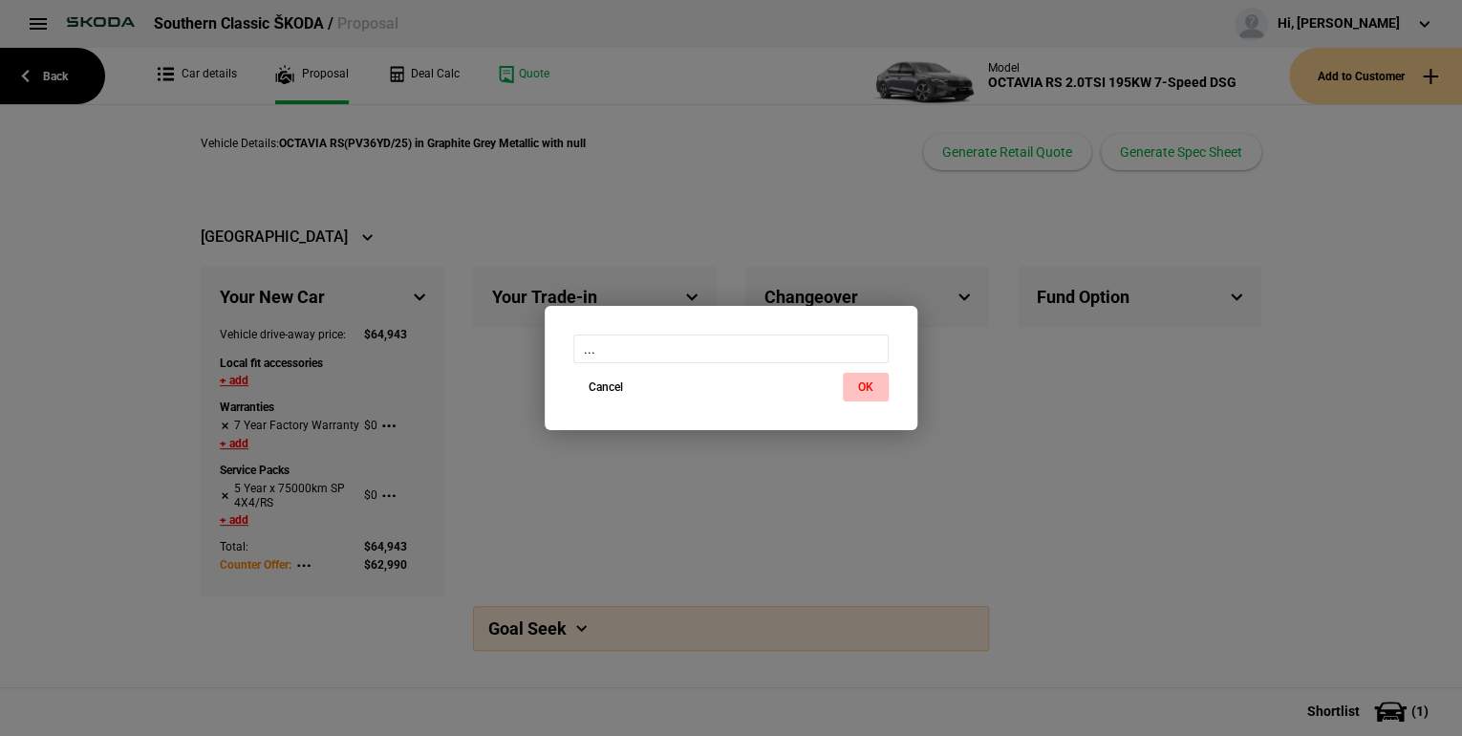
click at [863, 385] on button "OK" at bounding box center [866, 387] width 46 height 29
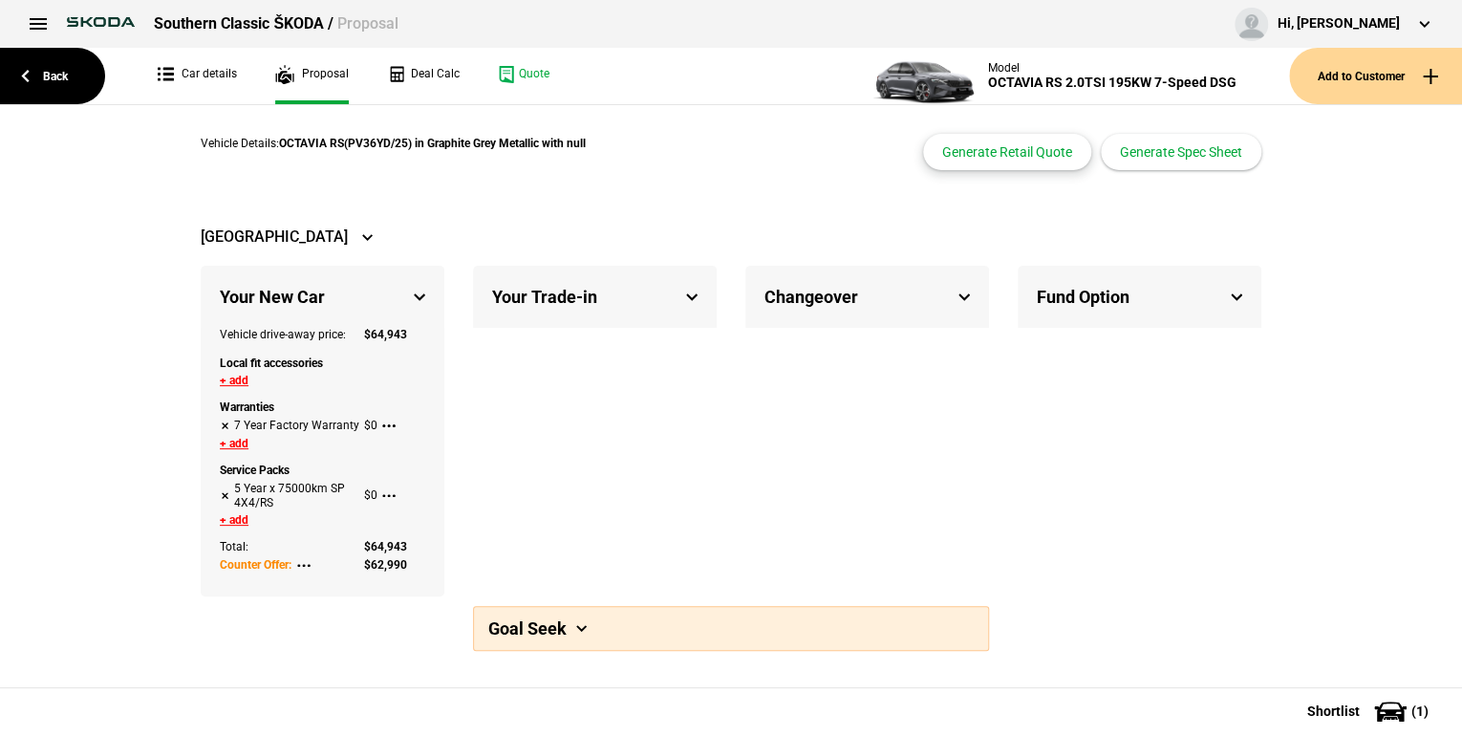
click at [1015, 152] on button "Generate Retail Quote" at bounding box center [1007, 152] width 168 height 36
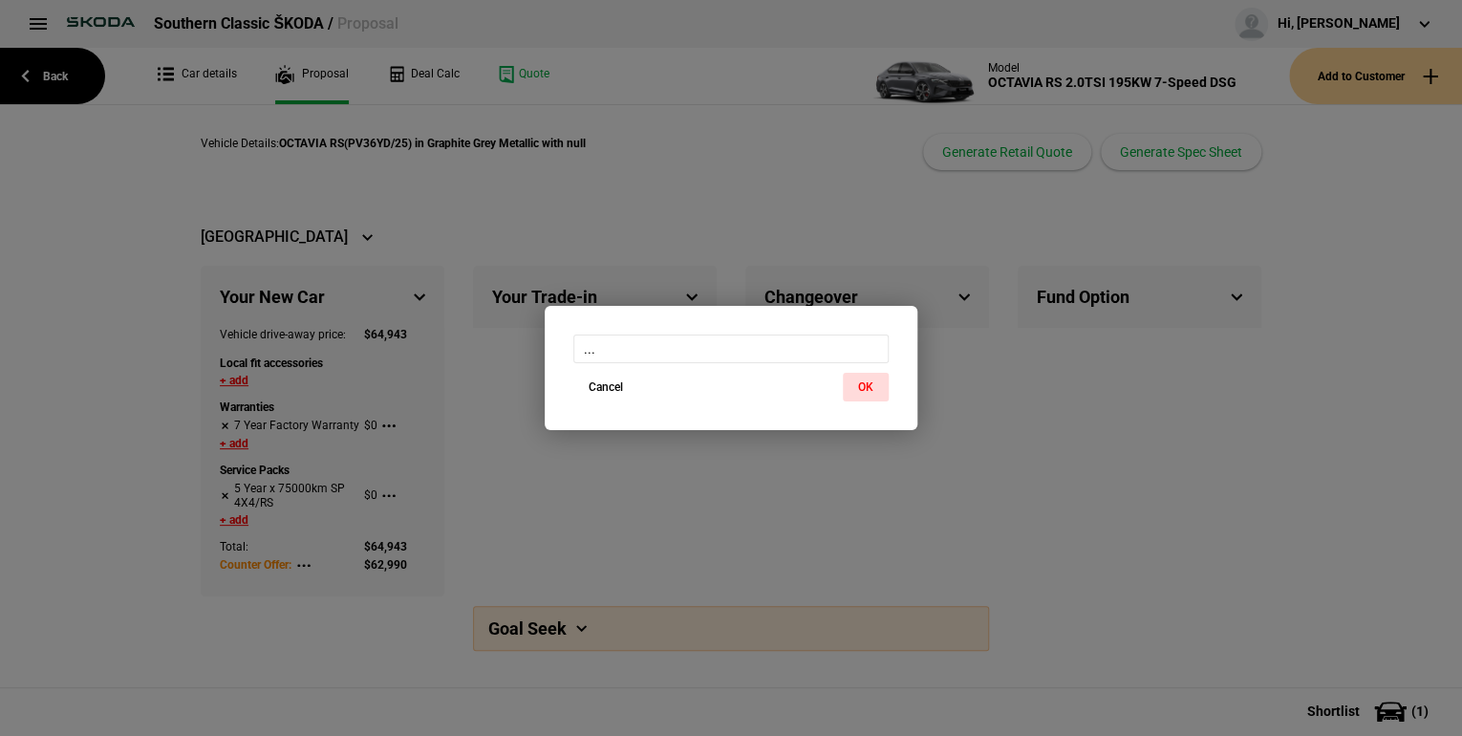
click at [810, 195] on div "... Cancel OK" at bounding box center [731, 368] width 1462 height 736
click at [599, 376] on button "Cancel" at bounding box center [605, 387] width 65 height 29
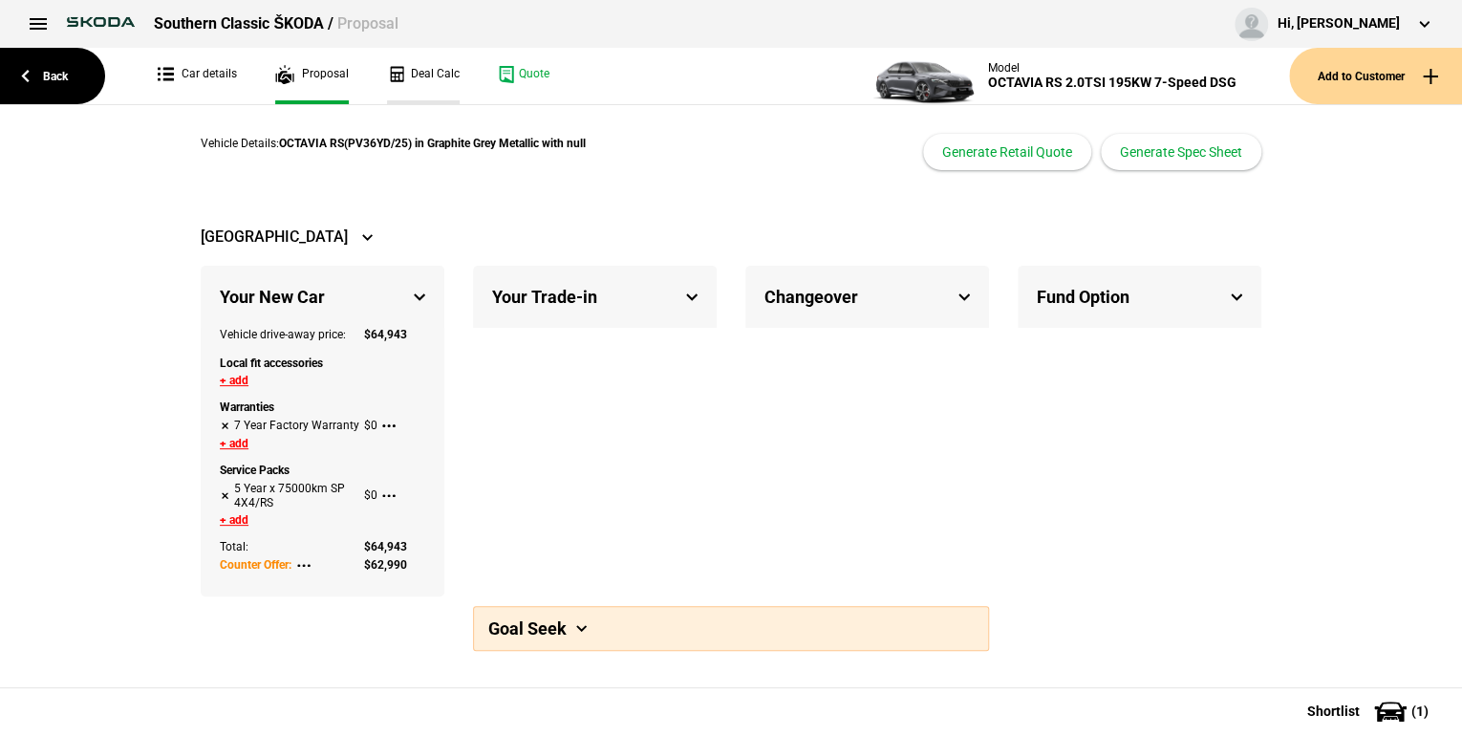
click at [416, 69] on link "Deal Calc" at bounding box center [423, 76] width 73 height 56
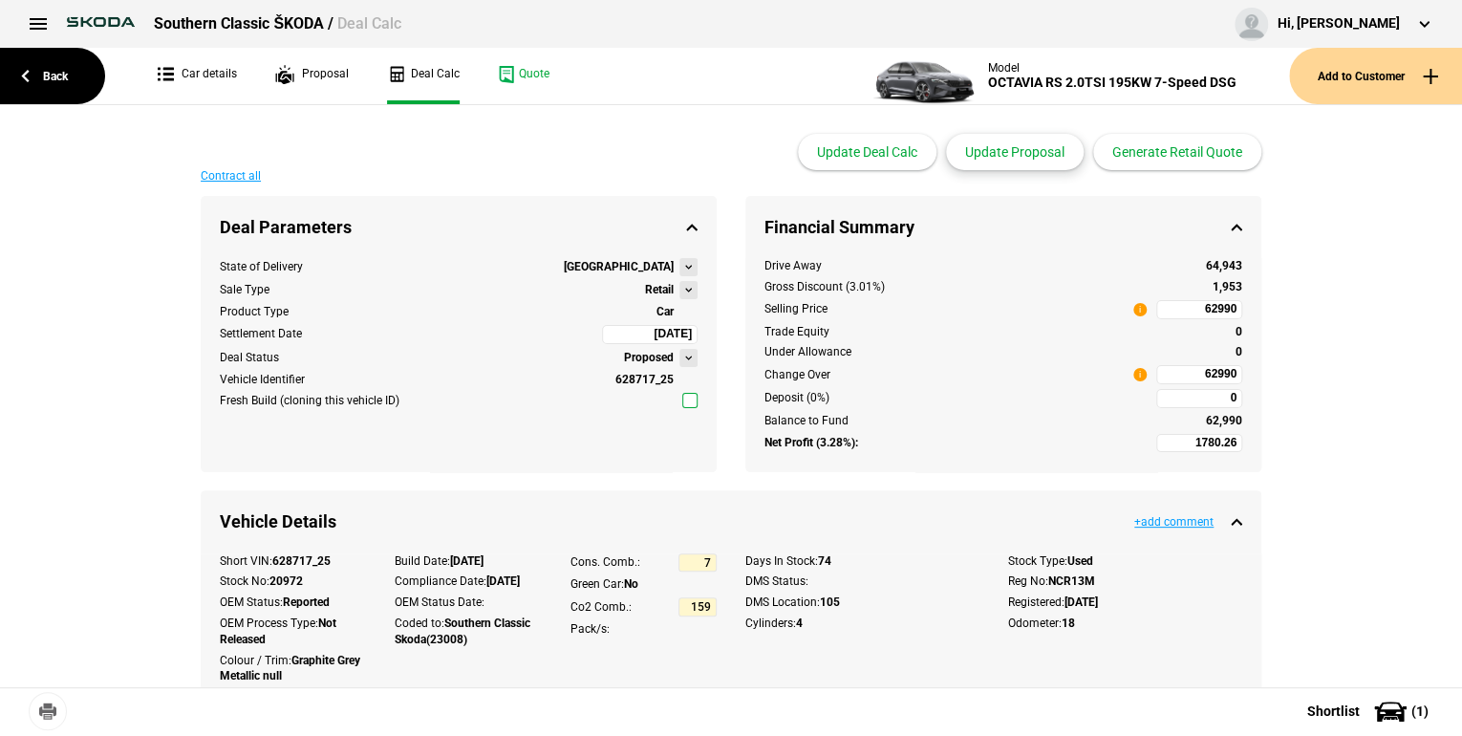
click at [1030, 146] on button "Update Proposal" at bounding box center [1015, 152] width 138 height 36
click at [1023, 145] on button "Update Proposal" at bounding box center [1015, 152] width 138 height 36
click at [907, 148] on button "Update Deal Calc" at bounding box center [867, 152] width 139 height 36
click at [850, 154] on button "Update Deal Calc" at bounding box center [867, 152] width 139 height 36
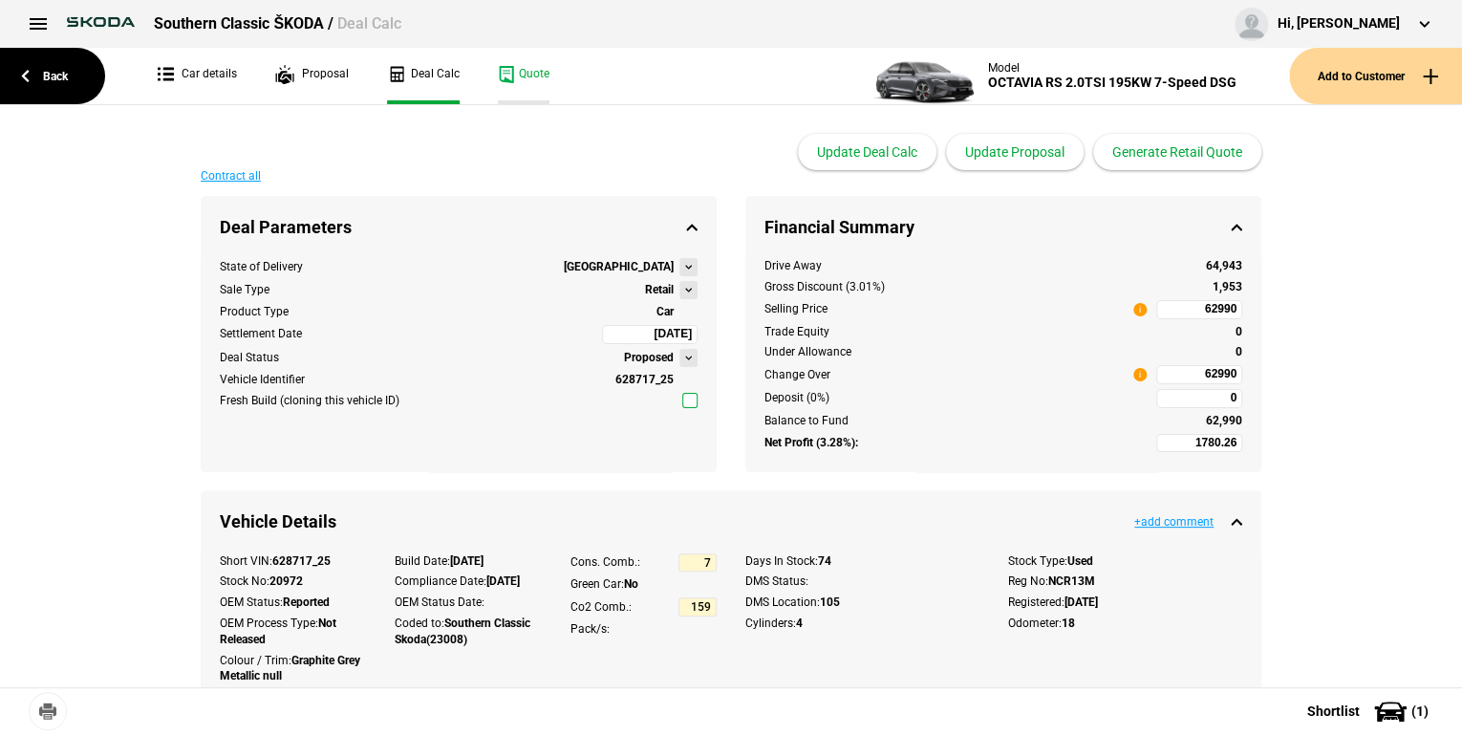
click at [512, 75] on link "Quote" at bounding box center [524, 76] width 52 height 56
click at [210, 66] on link "Car details" at bounding box center [197, 76] width 79 height 56
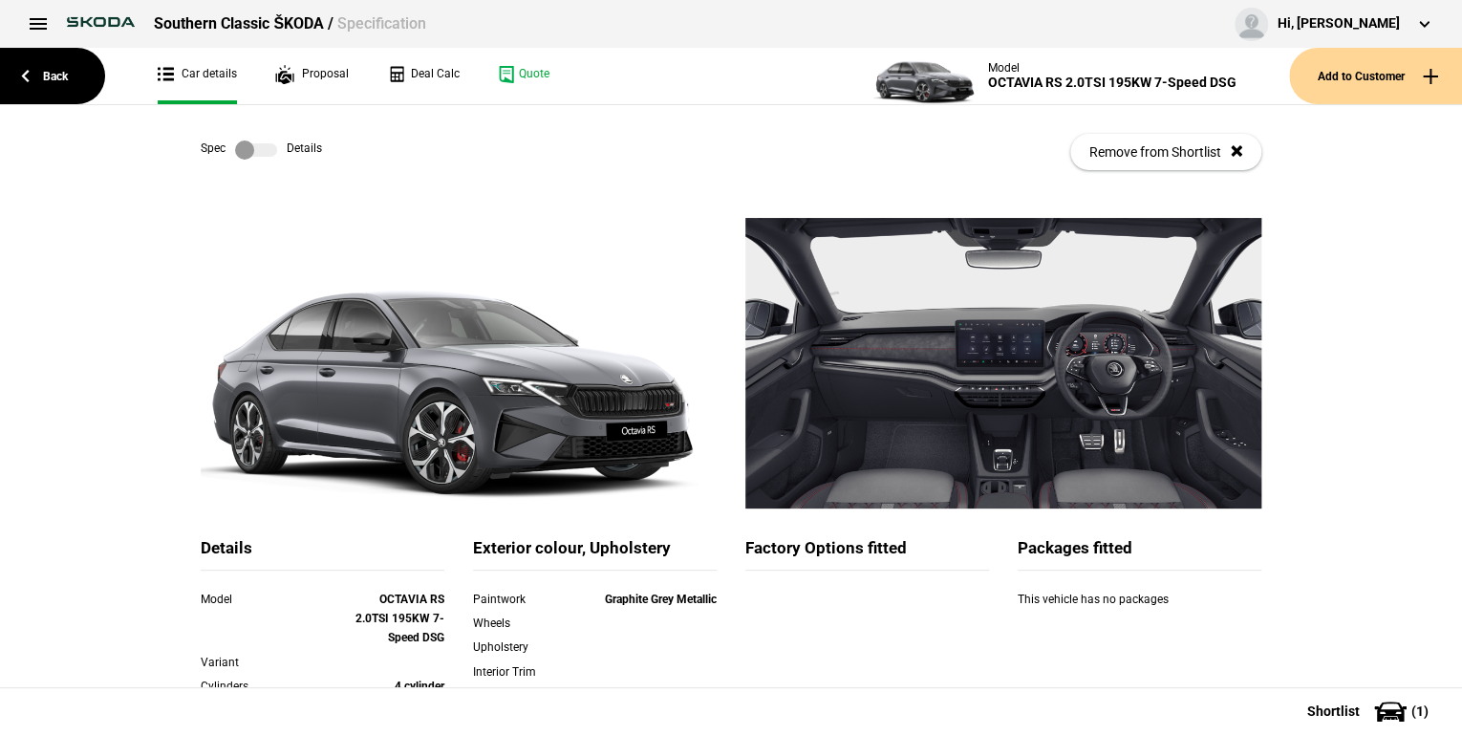
click at [264, 149] on label at bounding box center [256, 149] width 42 height 19
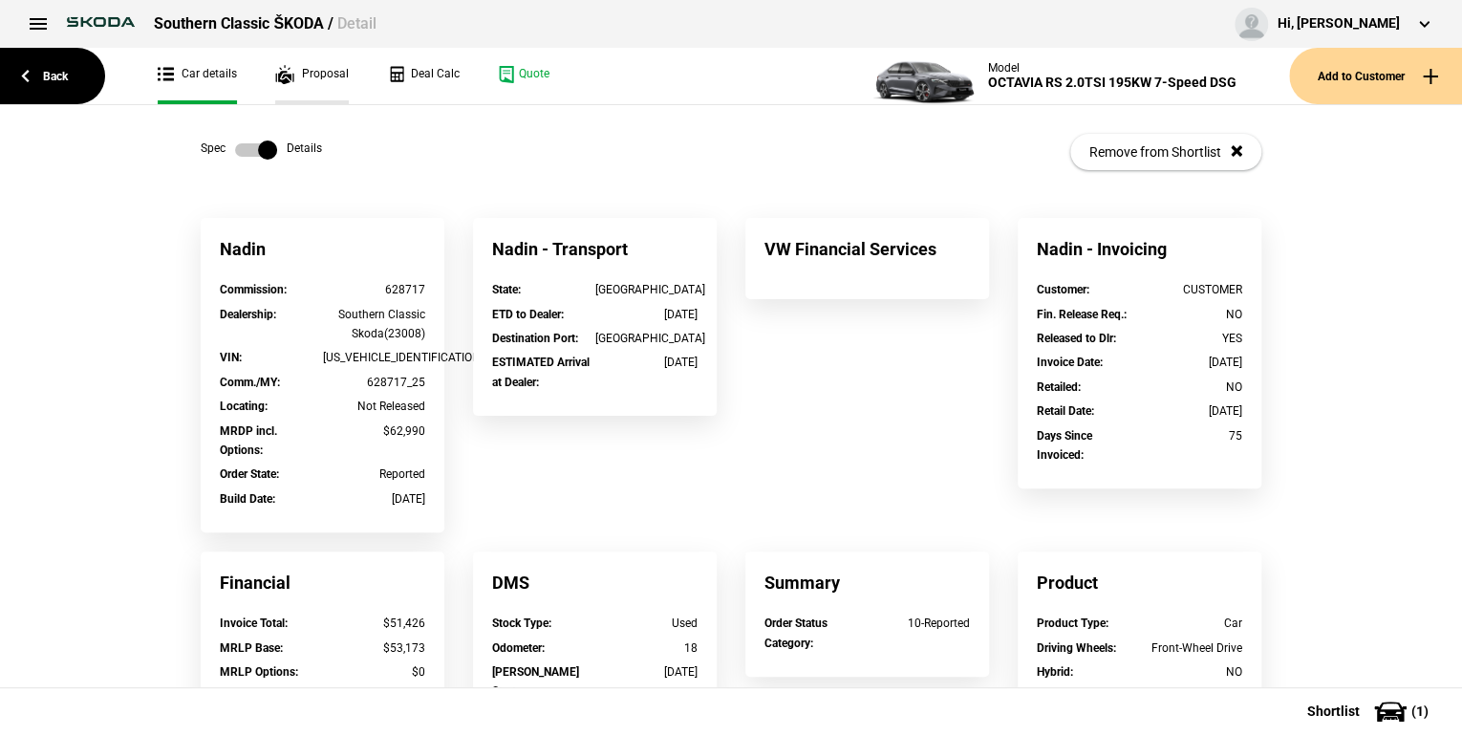
click at [311, 74] on link "Proposal" at bounding box center [312, 76] width 74 height 56
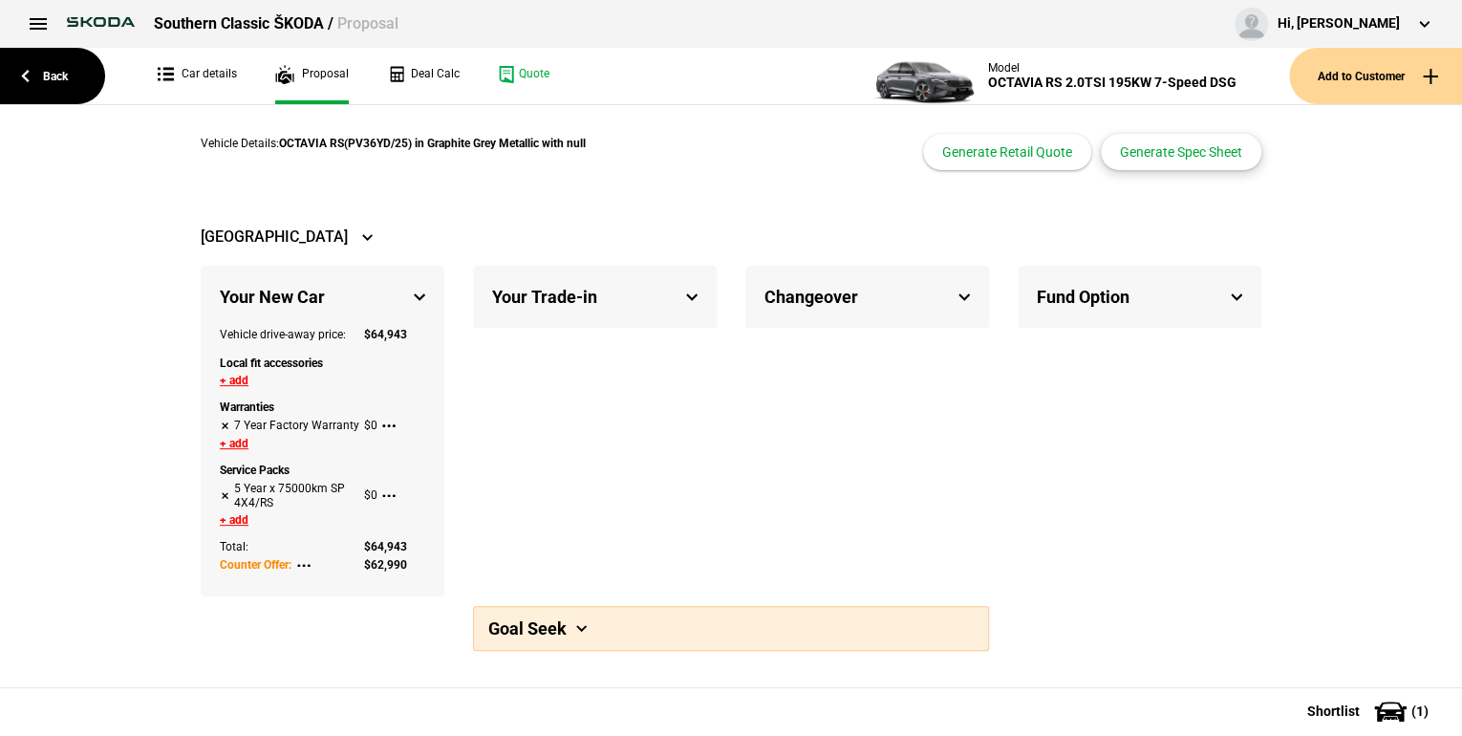
click at [1141, 156] on button "Generate Spec Sheet" at bounding box center [1181, 152] width 161 height 36
click at [436, 76] on link "Deal Calc" at bounding box center [423, 76] width 73 height 56
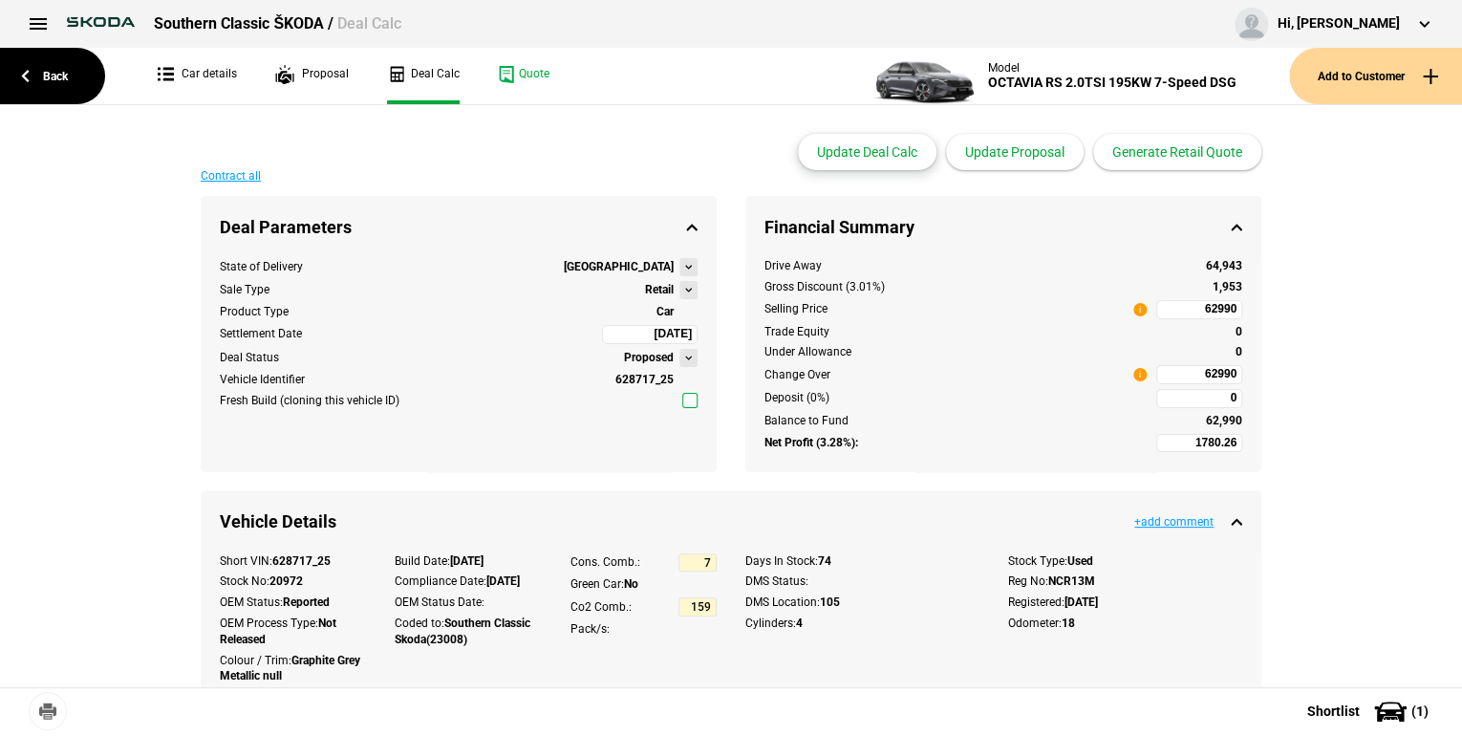
click at [914, 152] on button "Update Deal Calc" at bounding box center [867, 152] width 139 height 36
click at [1017, 154] on button "Update Proposal" at bounding box center [1015, 152] width 138 height 36
click at [1167, 151] on button "Generate Retail Quote" at bounding box center [1177, 152] width 168 height 36
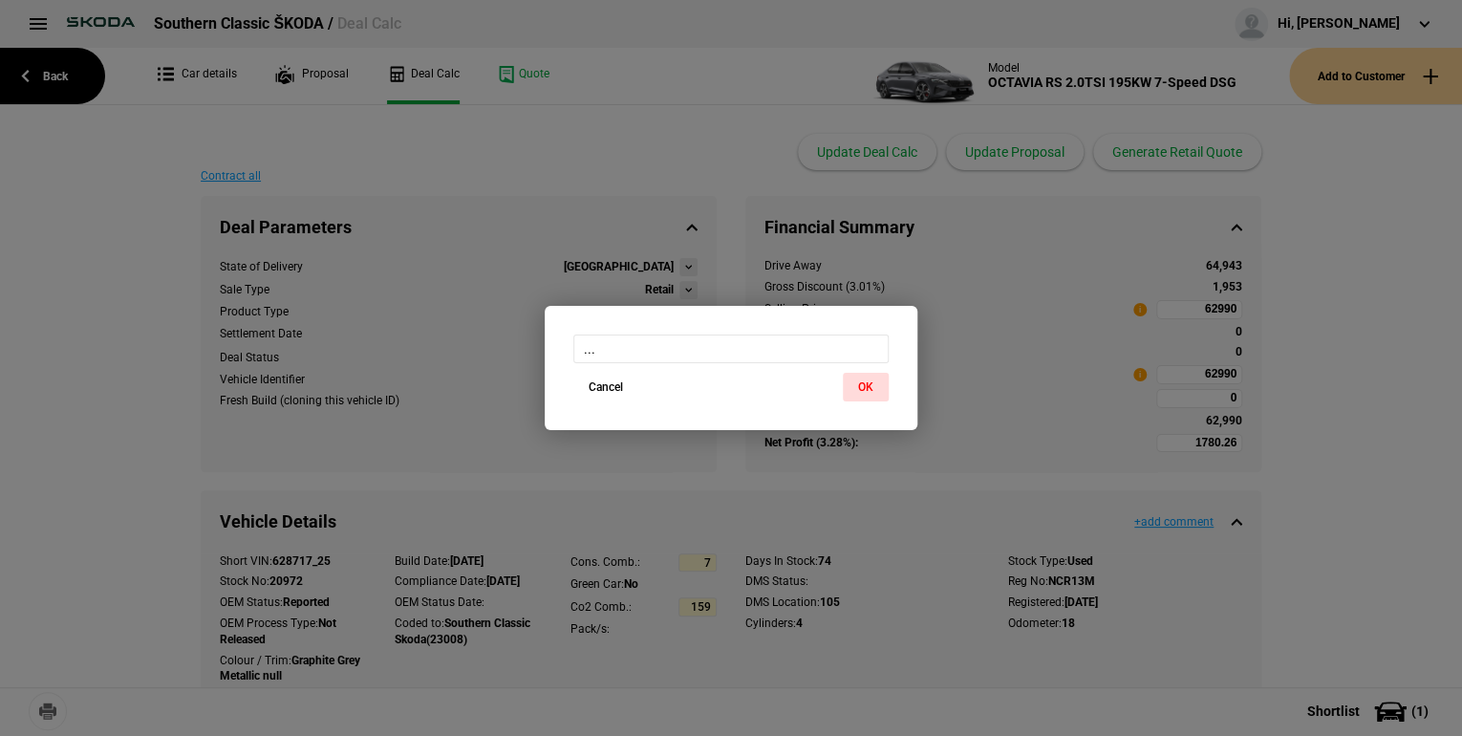
click at [891, 213] on div "... Cancel OK" at bounding box center [731, 368] width 1462 height 736
click at [876, 162] on div "... Cancel OK" at bounding box center [731, 368] width 1462 height 736
click at [868, 390] on button "OK" at bounding box center [866, 387] width 46 height 29
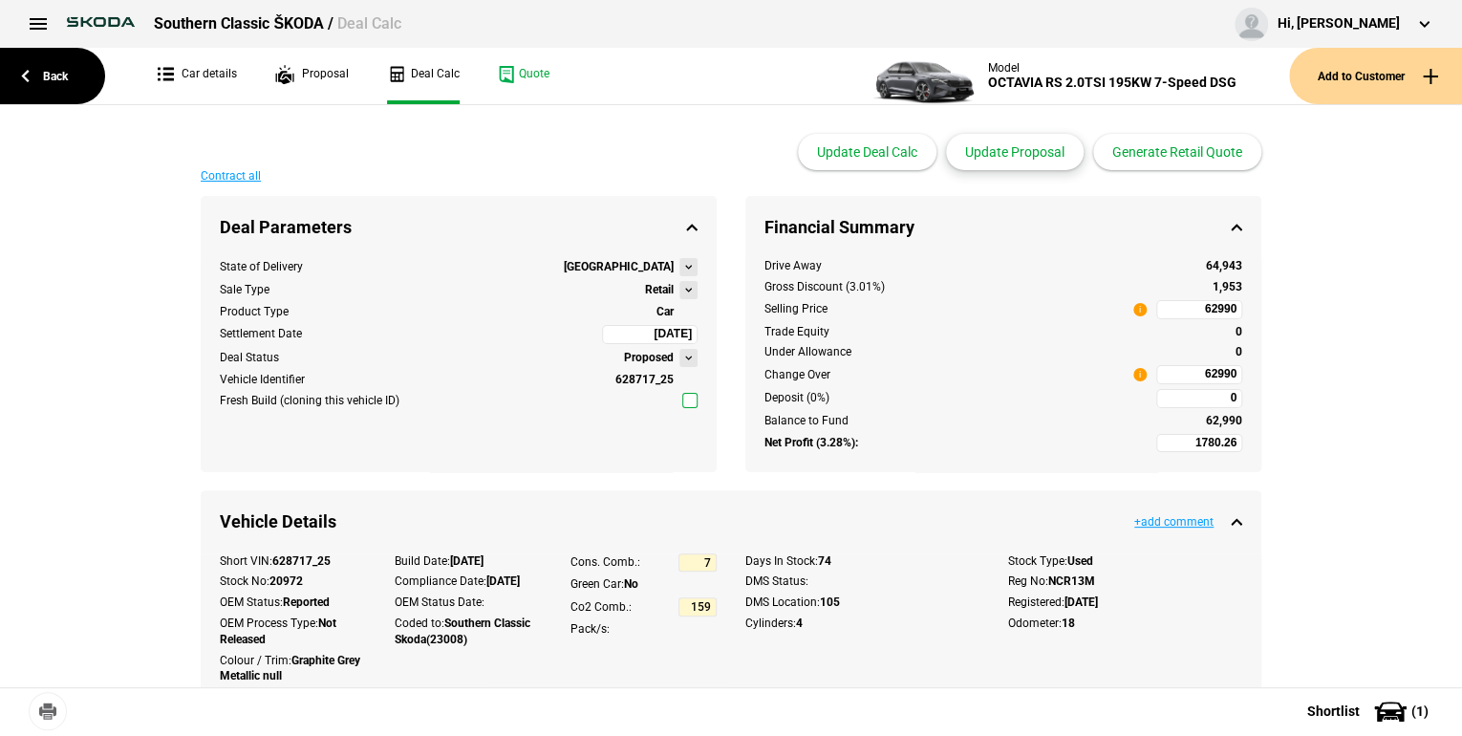
click at [1031, 152] on button "Update Proposal" at bounding box center [1015, 152] width 138 height 36
click at [925, 149] on button "Update Deal Calc" at bounding box center [867, 152] width 139 height 36
click at [896, 145] on button "Update Deal Calc" at bounding box center [867, 152] width 139 height 36
click at [995, 157] on button "Update Proposal" at bounding box center [1015, 152] width 138 height 36
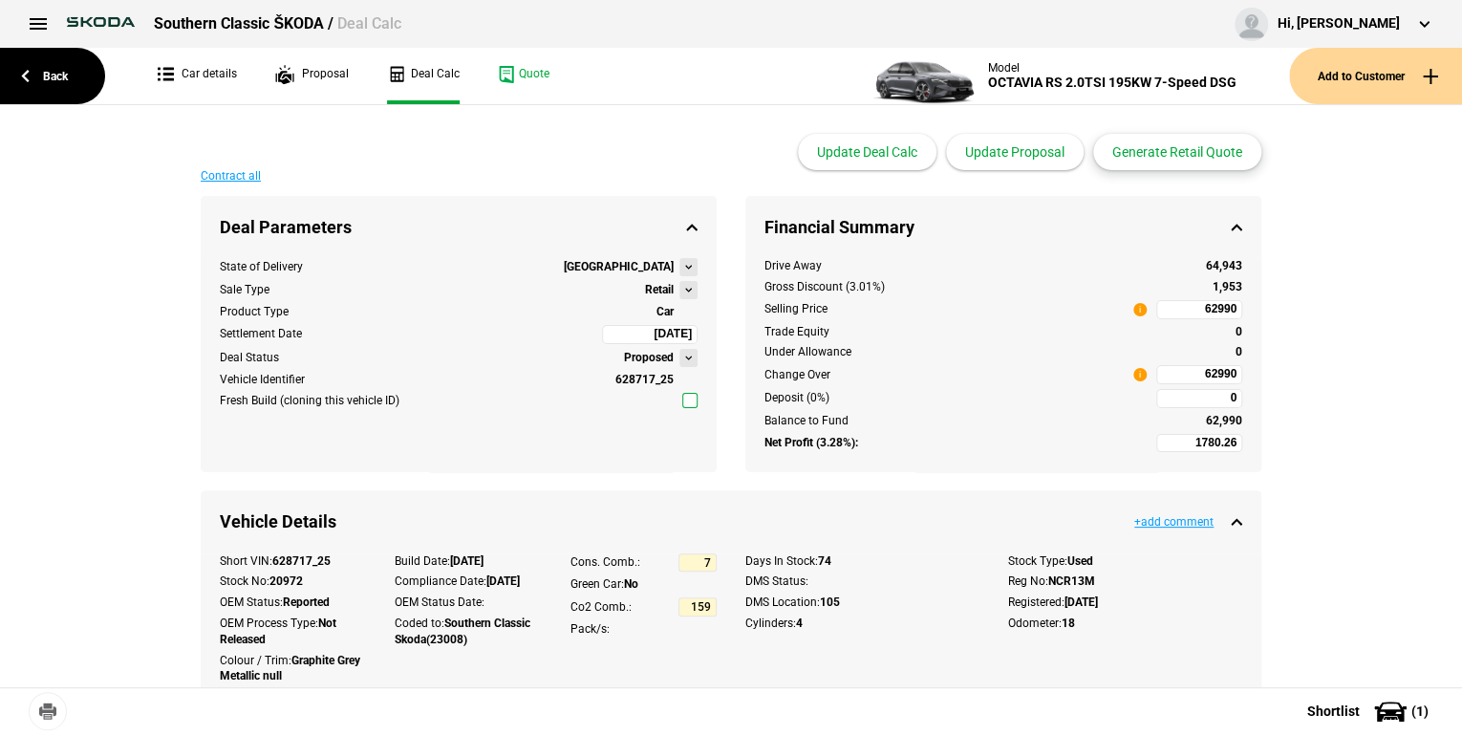
click at [1167, 160] on button "Generate Retail Quote" at bounding box center [1177, 152] width 168 height 36
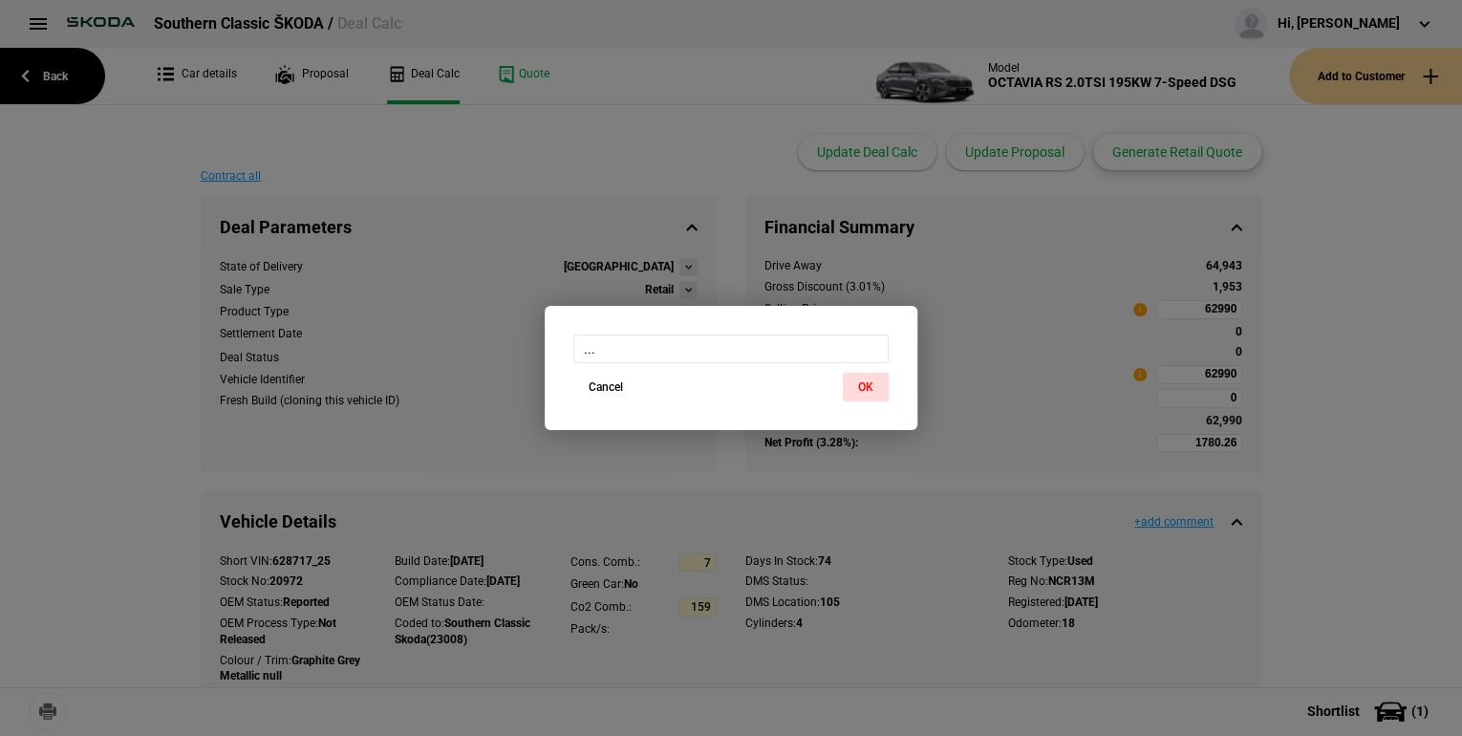
click at [1167, 160] on div "... Cancel OK" at bounding box center [731, 368] width 1462 height 736
click at [528, 65] on div "... Cancel OK" at bounding box center [731, 368] width 1462 height 736
click at [529, 68] on div "... Cancel OK" at bounding box center [731, 368] width 1462 height 736
click at [601, 383] on button "Cancel" at bounding box center [605, 387] width 65 height 29
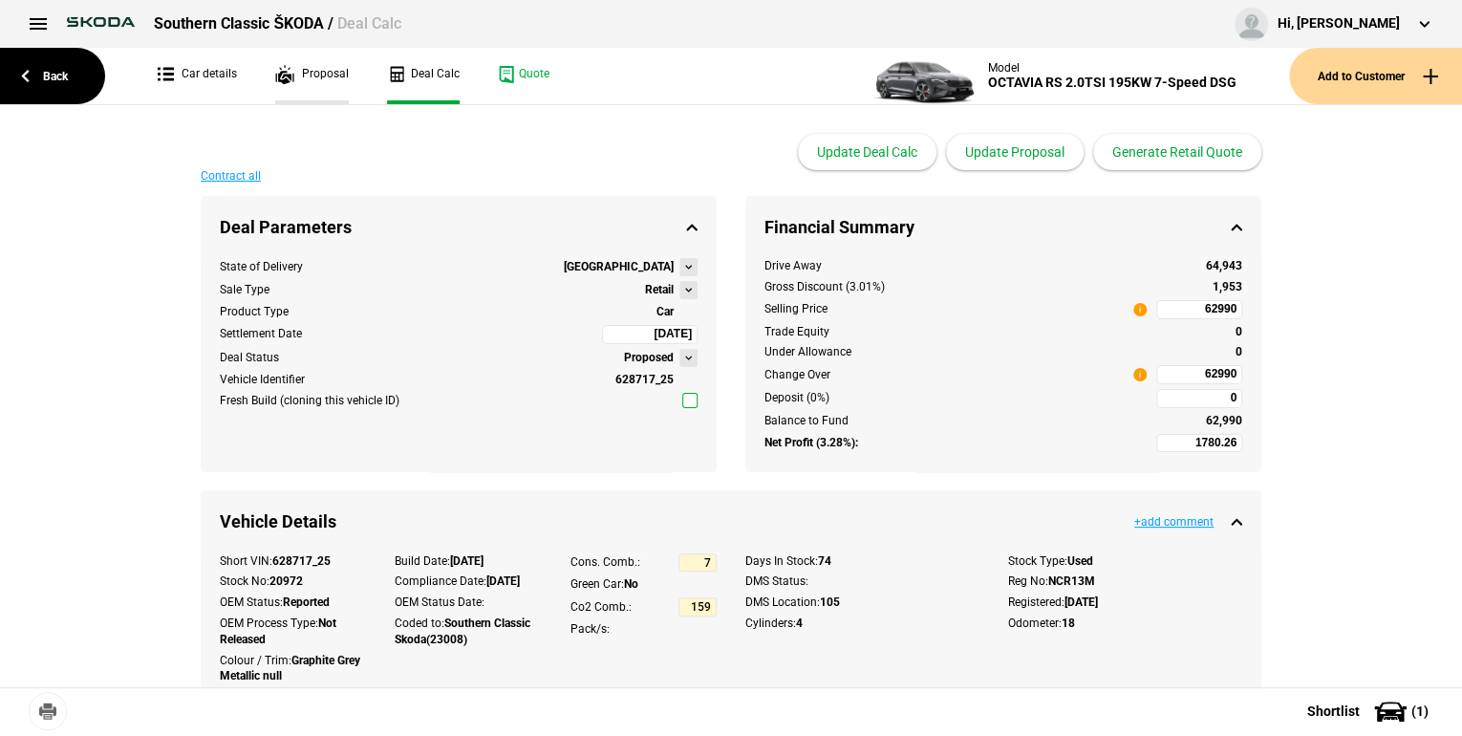
click at [321, 65] on link "Proposal" at bounding box center [312, 76] width 74 height 56
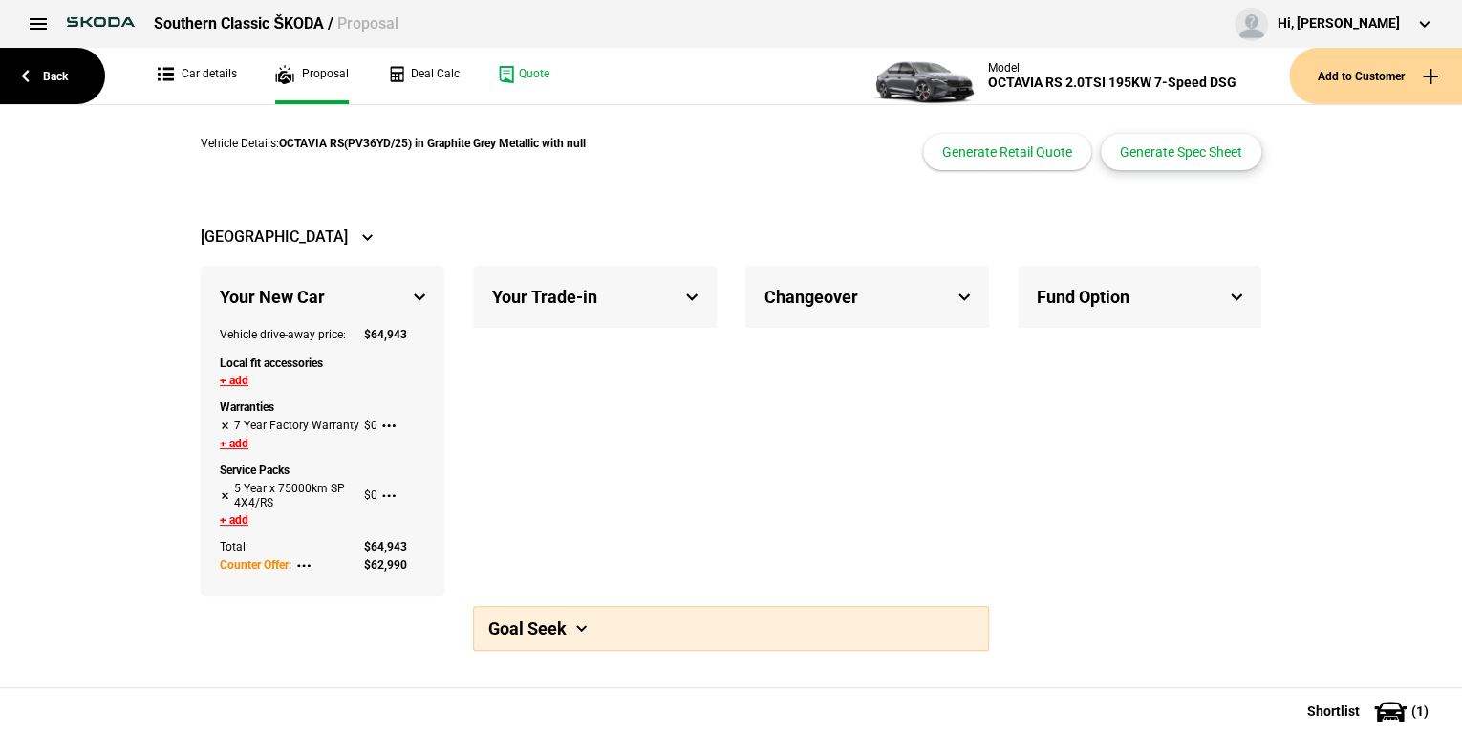
click at [1181, 157] on button "Generate Spec Sheet" at bounding box center [1181, 152] width 161 height 36
click at [1193, 149] on button "Generate Spec Sheet" at bounding box center [1181, 152] width 161 height 36
click at [1181, 150] on button "Generate Spec Sheet" at bounding box center [1181, 152] width 161 height 36
click at [203, 70] on link "Car details" at bounding box center [197, 76] width 79 height 56
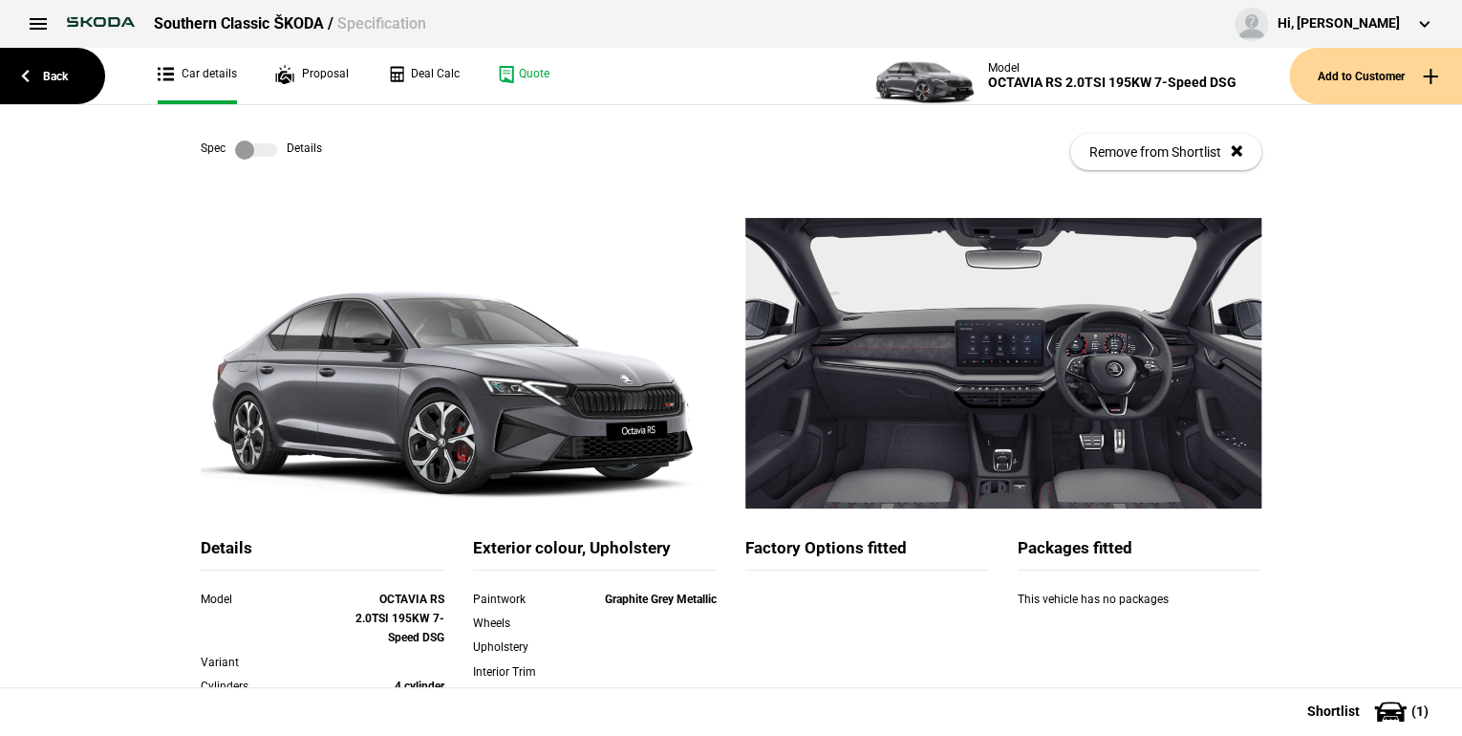
click at [269, 152] on label at bounding box center [256, 149] width 42 height 19
